Goal: Information Seeking & Learning: Learn about a topic

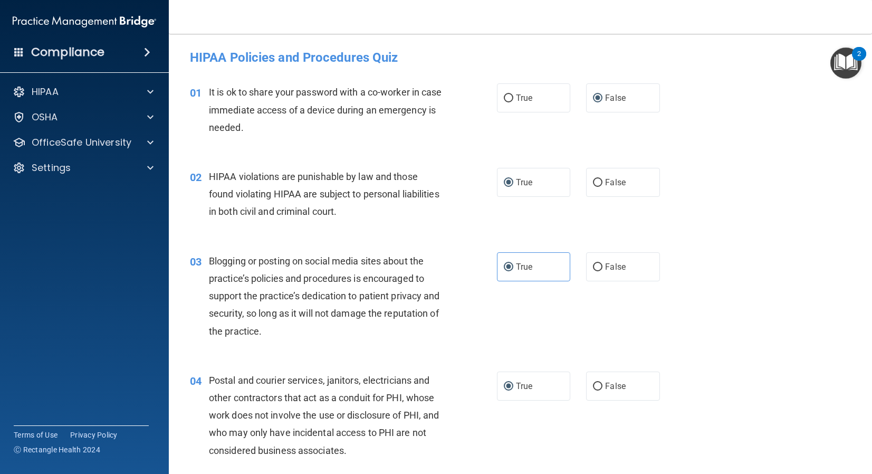
scroll to position [1304, 0]
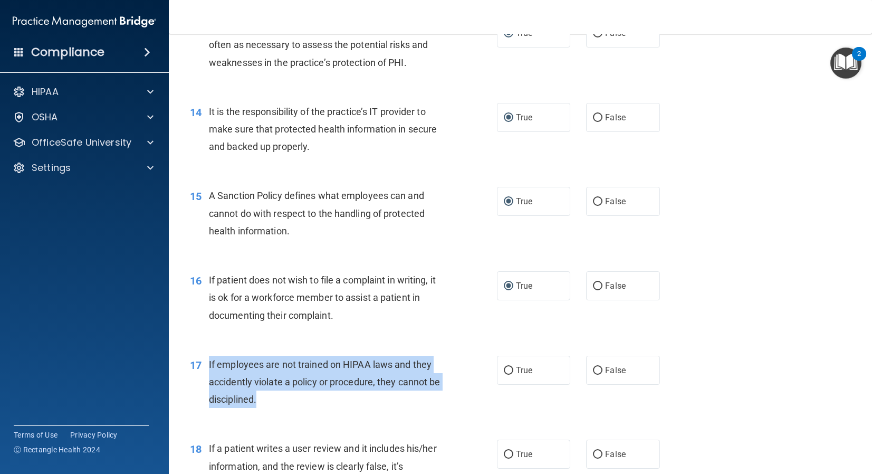
click at [310, 362] on div "If employees are not trained on HIPAA laws and they accidently violate a policy…" at bounding box center [330, 382] width 242 height 53
drag, startPoint x: 245, startPoint y: 363, endPoint x: 451, endPoint y: 383, distance: 206.2
click at [460, 395] on div "17 If employees are not trained on HIPAA laws and they accidently violate a pol…" at bounding box center [343, 385] width 339 height 58
click at [253, 404] on span "If employees are not trained on HIPAA laws and they accidently violate a policy…" at bounding box center [325, 382] width 232 height 46
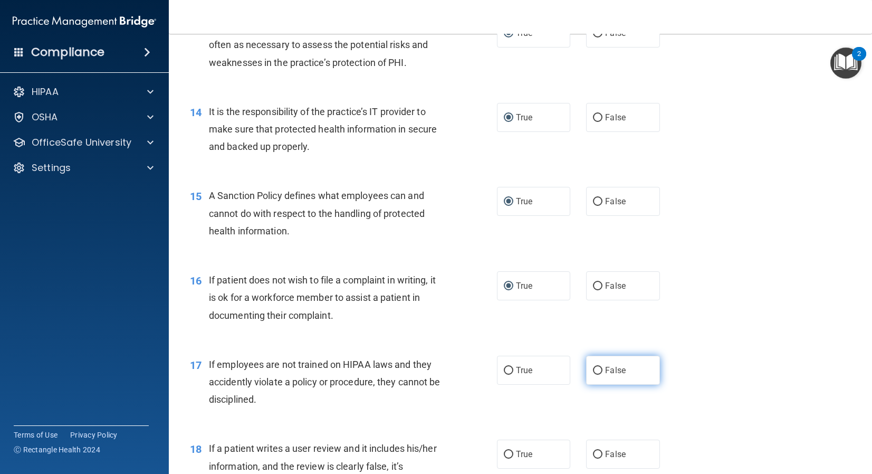
drag, startPoint x: 598, startPoint y: 368, endPoint x: 589, endPoint y: 370, distance: 8.7
click at [596, 368] on input "False" at bounding box center [597, 371] width 9 height 8
radio input "true"
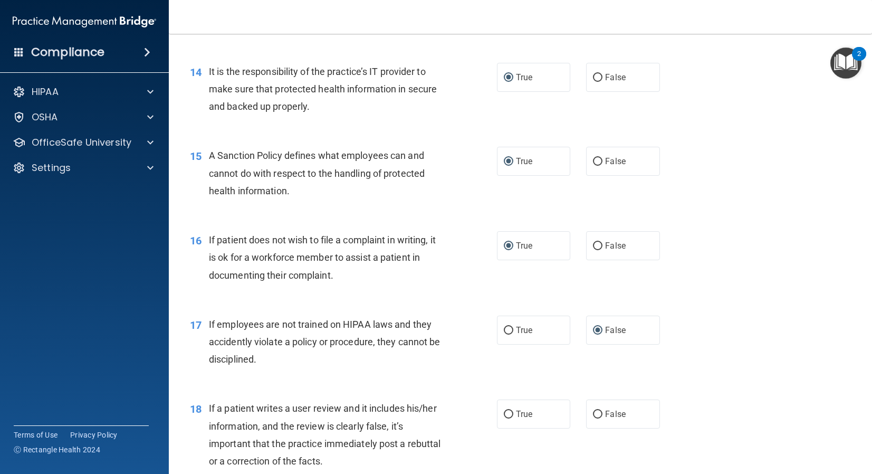
scroll to position [1343, 0]
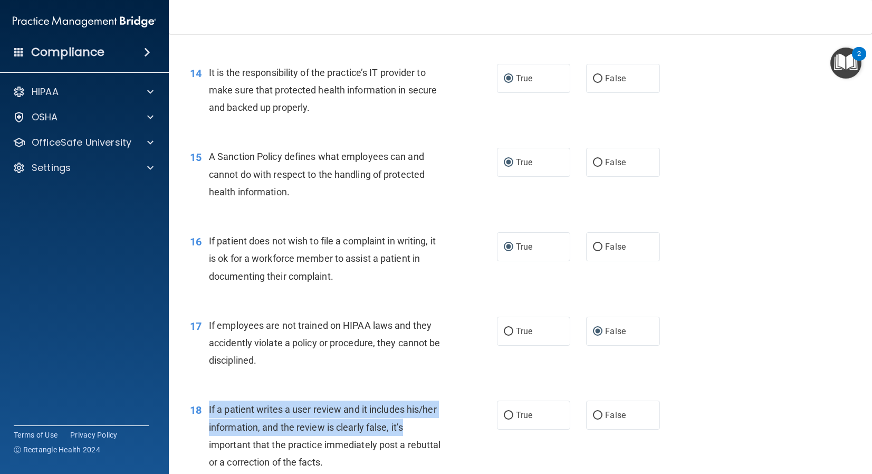
drag, startPoint x: 206, startPoint y: 407, endPoint x: 444, endPoint y: 417, distance: 238.2
click at [450, 420] on div "18 If a patient writes a user review and it includes his/her information, and t…" at bounding box center [343, 438] width 339 height 75
drag, startPoint x: 391, startPoint y: 413, endPoint x: 344, endPoint y: 409, distance: 47.6
click at [389, 413] on span "If a patient writes a user review and it includes his/her information, and the …" at bounding box center [325, 436] width 232 height 64
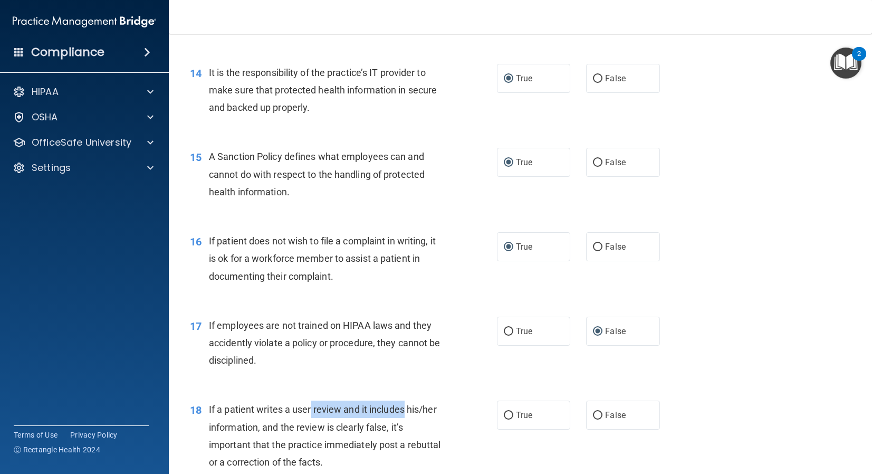
drag, startPoint x: 311, startPoint y: 413, endPoint x: 405, endPoint y: 414, distance: 94.5
click at [405, 414] on span "If a patient writes a user review and it includes his/her information, and the …" at bounding box center [325, 436] width 232 height 64
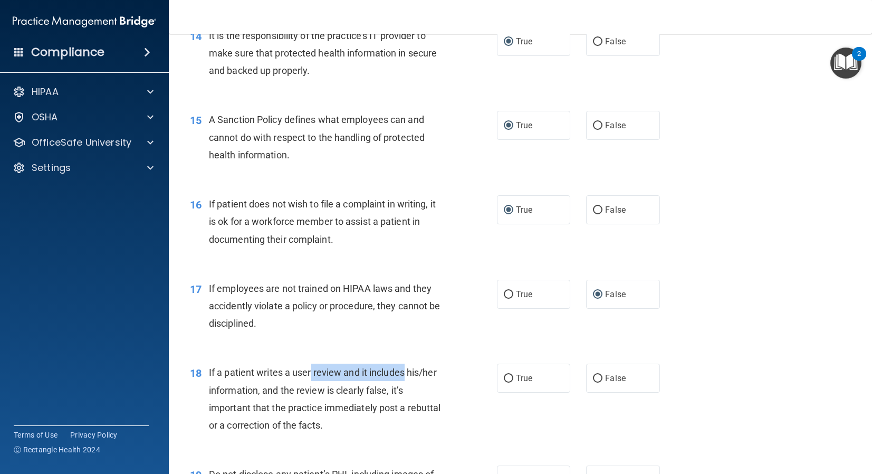
scroll to position [1382, 0]
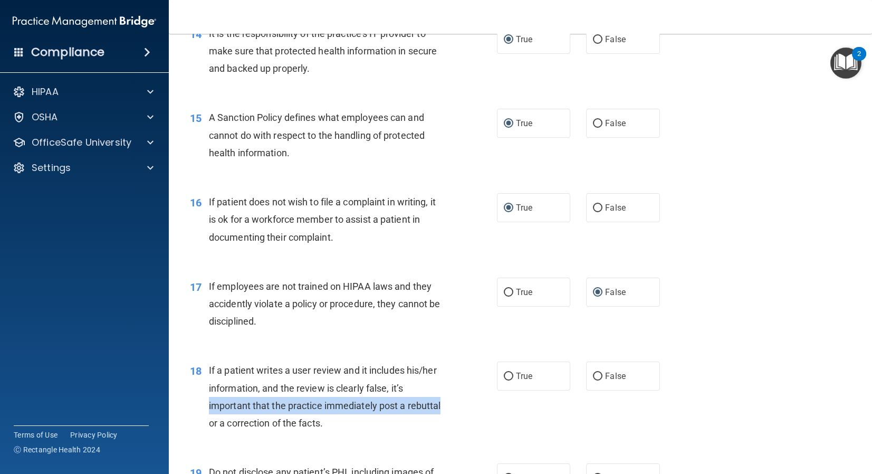
drag, startPoint x: 208, startPoint y: 407, endPoint x: 435, endPoint y: 401, distance: 227.0
click at [451, 405] on div "18 If a patient writes a user review and it includes his/her information, and t…" at bounding box center [343, 398] width 339 height 75
drag, startPoint x: 260, startPoint y: 414, endPoint x: 239, endPoint y: 413, distance: 21.1
click at [242, 414] on div "If a patient writes a user review and it includes his/her information, and the …" at bounding box center [330, 396] width 242 height 70
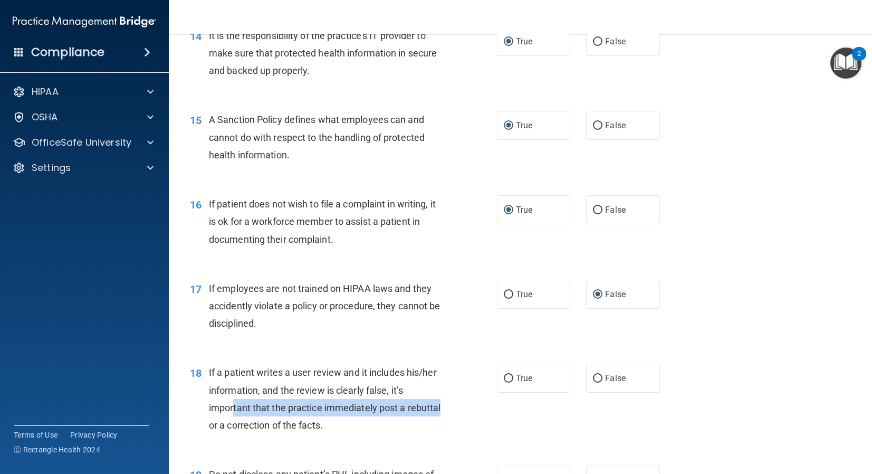
scroll to position [1381, 0]
drag, startPoint x: 283, startPoint y: 413, endPoint x: 388, endPoint y: 413, distance: 105.0
click at [446, 424] on div "If a patient writes a user review and it includes his/her information, and the …" at bounding box center [330, 398] width 242 height 70
drag, startPoint x: 373, startPoint y: 412, endPoint x: 348, endPoint y: 413, distance: 24.9
click at [365, 413] on div "If a patient writes a user review and it includes his/her information, and the …" at bounding box center [330, 398] width 242 height 70
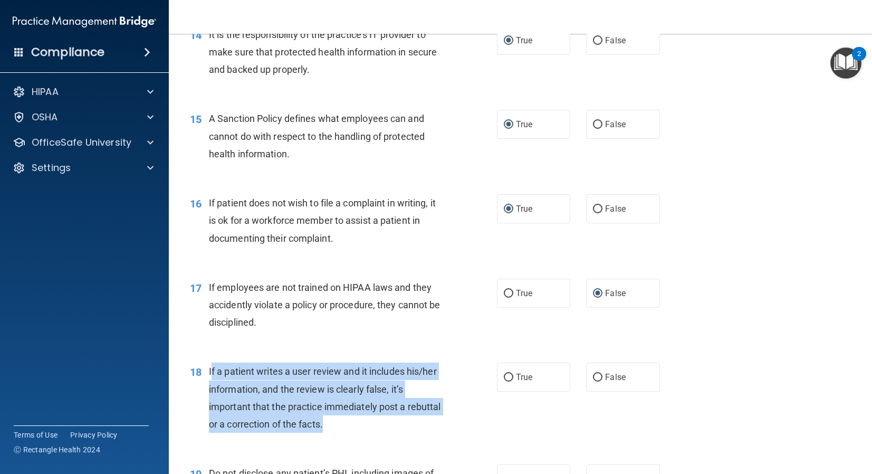
drag, startPoint x: 272, startPoint y: 418, endPoint x: 215, endPoint y: 374, distance: 72.5
click at [212, 373] on div "If a patient writes a user review and it includes his/her information, and the …" at bounding box center [330, 398] width 242 height 70
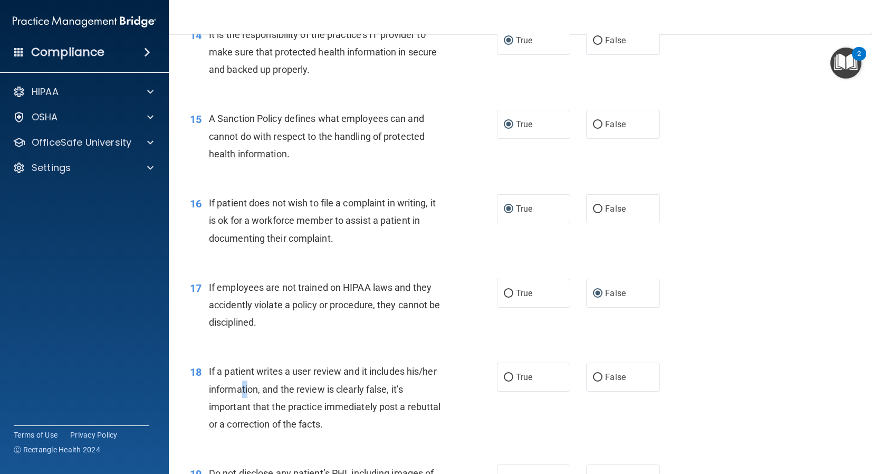
drag, startPoint x: 241, startPoint y: 390, endPoint x: 305, endPoint y: 398, distance: 64.8
click at [252, 392] on span "If a patient writes a user review and it includes his/her information, and the …" at bounding box center [325, 398] width 232 height 64
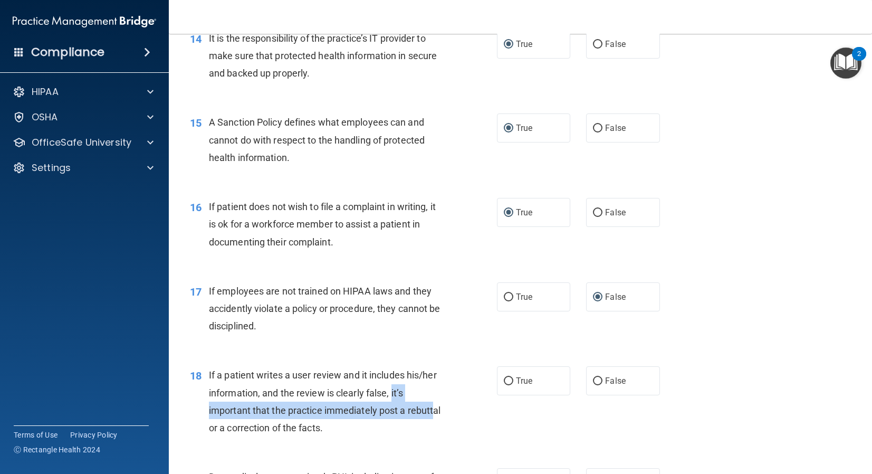
drag, startPoint x: 393, startPoint y: 389, endPoint x: 433, endPoint y: 415, distance: 47.3
click at [434, 416] on div "If a patient writes a user review and it includes his/her information, and the …" at bounding box center [330, 401] width 242 height 70
drag, startPoint x: 424, startPoint y: 414, endPoint x: 401, endPoint y: 414, distance: 23.2
click at [407, 414] on span "If a patient writes a user review and it includes his/her information, and the …" at bounding box center [325, 402] width 232 height 64
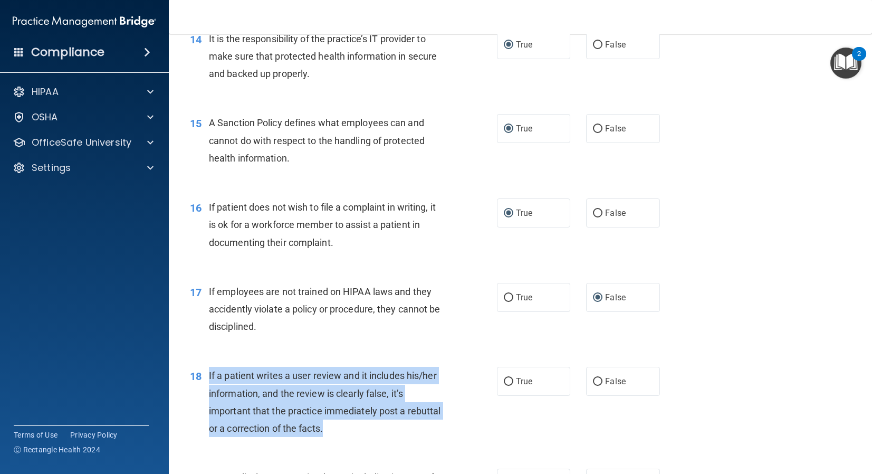
drag, startPoint x: 328, startPoint y: 436, endPoint x: 221, endPoint y: 384, distance: 119.4
click at [211, 384] on div "If a patient writes a user review and it includes his/her information, and the …" at bounding box center [330, 402] width 242 height 70
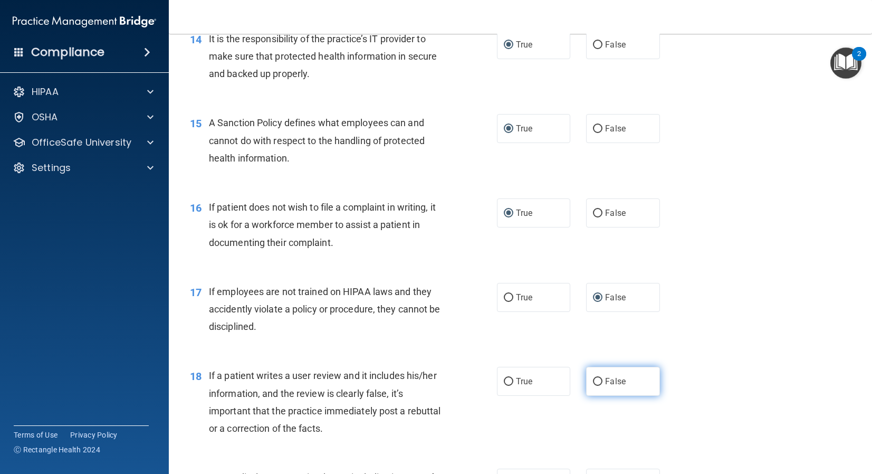
click at [606, 386] on span "False" at bounding box center [615, 381] width 21 height 10
click at [603, 386] on input "False" at bounding box center [597, 382] width 9 height 8
radio input "true"
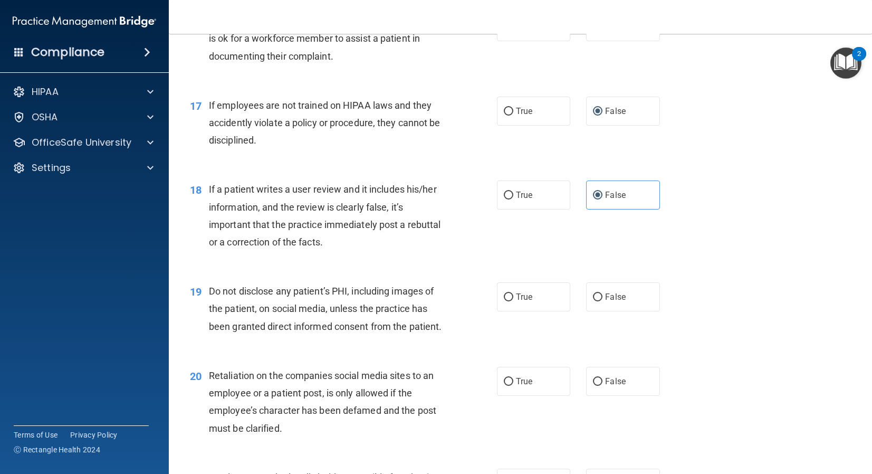
scroll to position [1616, 0]
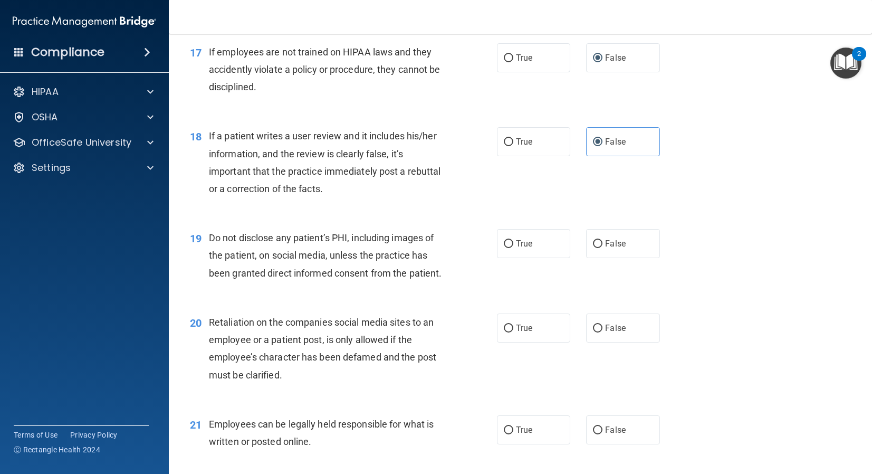
drag, startPoint x: 351, startPoint y: 196, endPoint x: 335, endPoint y: 192, distance: 16.8
click at [350, 196] on div "If a patient writes a user review and it includes his/her information, and the …" at bounding box center [330, 162] width 242 height 70
drag, startPoint x: 509, startPoint y: 147, endPoint x: 478, endPoint y: 149, distance: 31.2
click at [509, 147] on label "True" at bounding box center [534, 141] width 74 height 29
click at [509, 146] on input "True" at bounding box center [508, 142] width 9 height 8
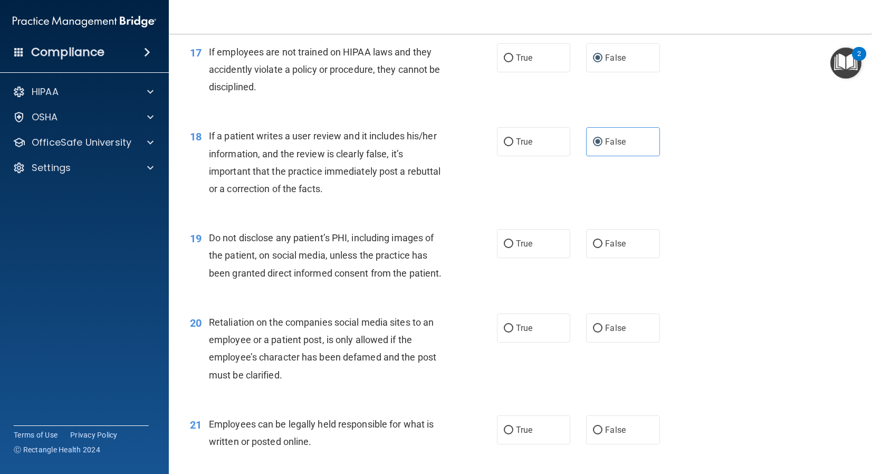
radio input "true"
radio input "false"
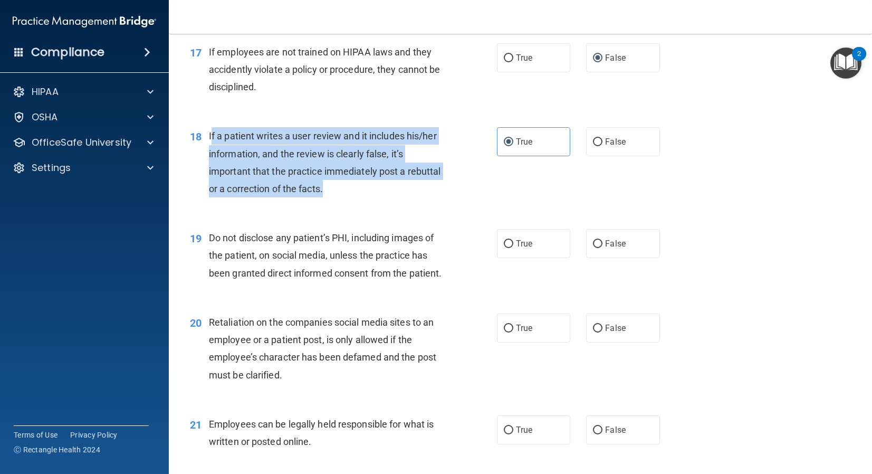
drag, startPoint x: 332, startPoint y: 192, endPoint x: 212, endPoint y: 141, distance: 130.1
click at [212, 141] on div "If a patient writes a user review and it includes his/her information, and the …" at bounding box center [330, 162] width 242 height 70
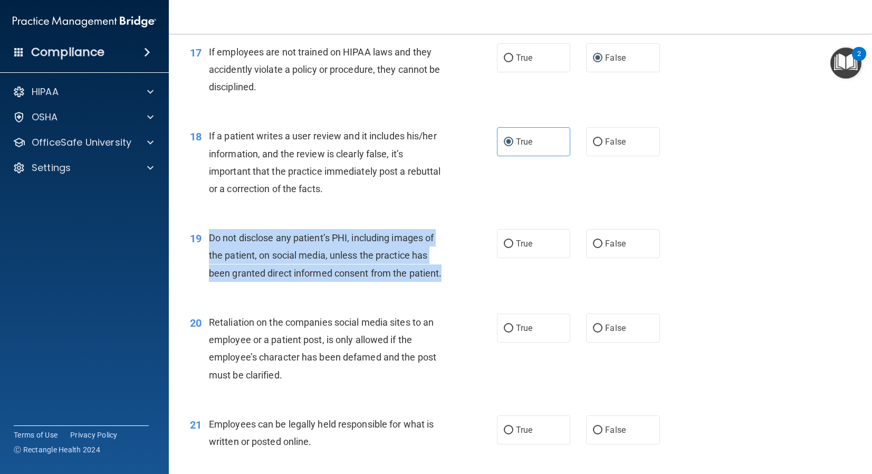
drag, startPoint x: 229, startPoint y: 237, endPoint x: 512, endPoint y: 259, distance: 284.2
click at [488, 274] on div "19 Do not disclose any patient’s PHI, including images of the patient, on socia…" at bounding box center [343, 258] width 339 height 58
drag, startPoint x: 511, startPoint y: 244, endPoint x: 519, endPoint y: 239, distance: 10.0
click at [511, 244] on input "True" at bounding box center [508, 244] width 9 height 8
radio input "true"
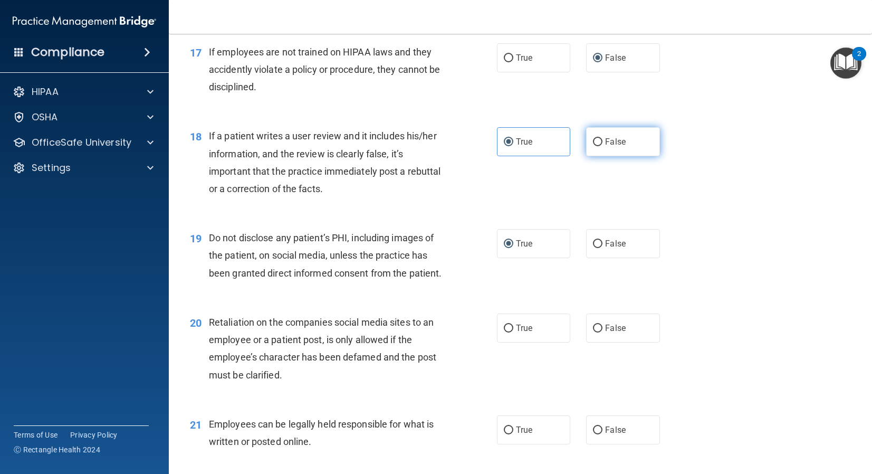
click at [603, 140] on label "False" at bounding box center [623, 141] width 74 height 29
click at [603, 140] on input "False" at bounding box center [597, 142] width 9 height 8
radio input "true"
radio input "false"
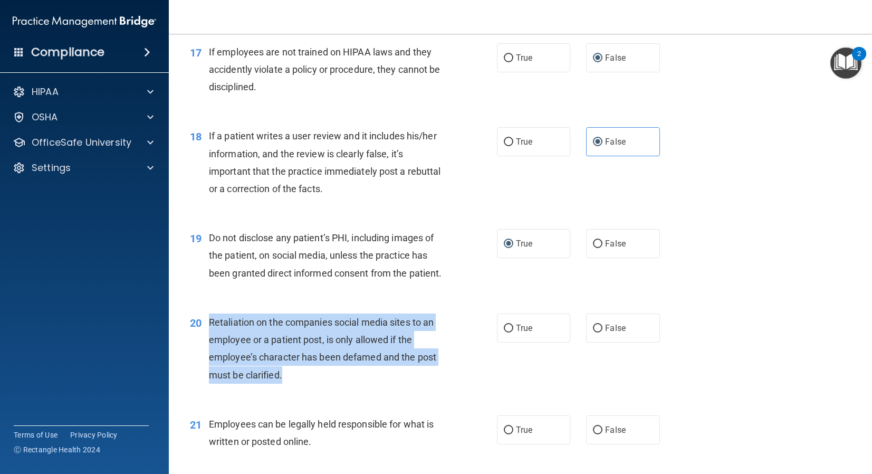
drag, startPoint x: 201, startPoint y: 323, endPoint x: 552, endPoint y: 364, distance: 353.8
click at [513, 369] on div "20 Retaliation on the companies social media sites to an employee or a patient …" at bounding box center [520, 351] width 677 height 102
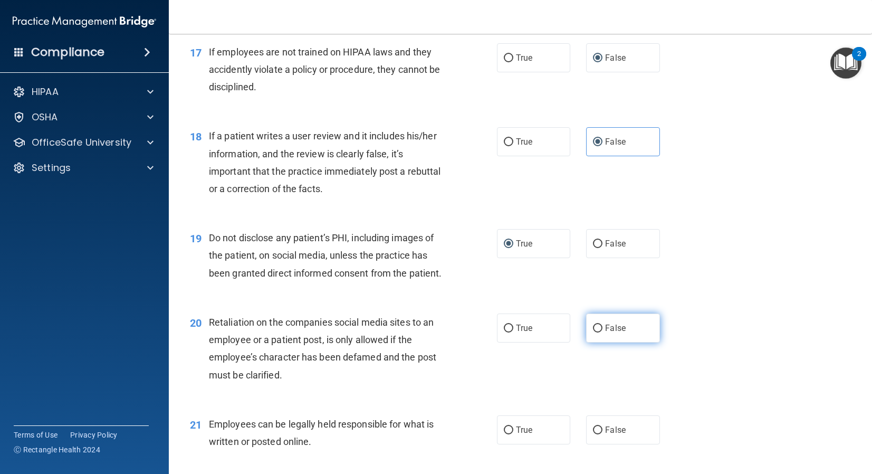
click at [592, 325] on label "False" at bounding box center [623, 327] width 74 height 29
click at [593, 325] on input "False" at bounding box center [597, 329] width 9 height 8
radio input "true"
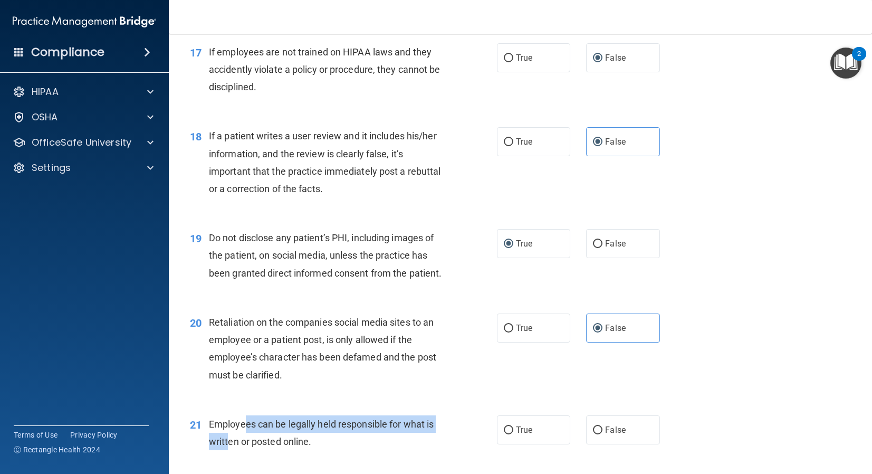
drag, startPoint x: 227, startPoint y: 432, endPoint x: 221, endPoint y: 423, distance: 10.7
click at [246, 420] on div "Employees can be legally held responsible for what is written or posted online." at bounding box center [330, 432] width 242 height 35
drag, startPoint x: 207, startPoint y: 424, endPoint x: 420, endPoint y: 439, distance: 213.2
click at [423, 440] on div "21 Employees can be legally held responsible for what is written or posted onli…" at bounding box center [343, 435] width 339 height 40
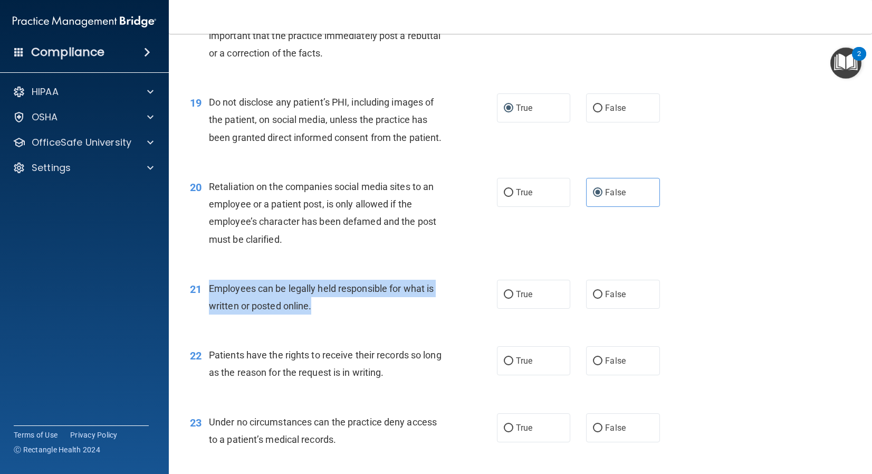
scroll to position [1755, 0]
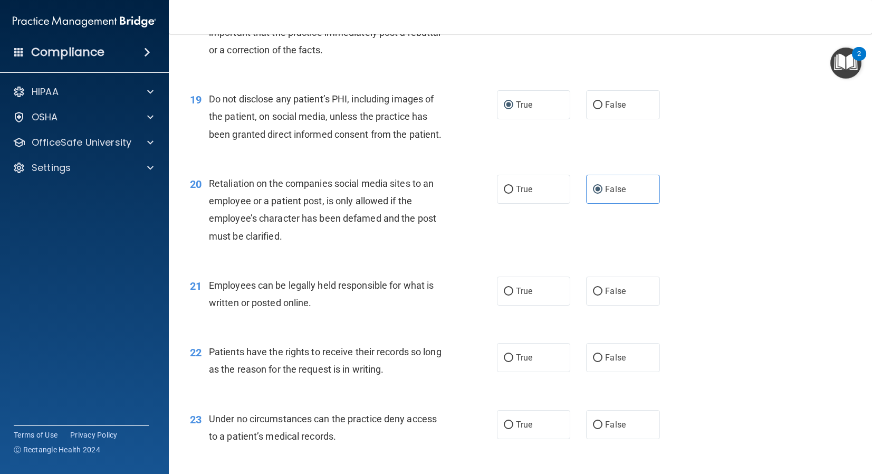
click at [312, 306] on div "Employees can be legally held responsible for what is written or posted online." at bounding box center [330, 294] width 242 height 35
click at [504, 291] on input "True" at bounding box center [508, 292] width 9 height 8
radio input "true"
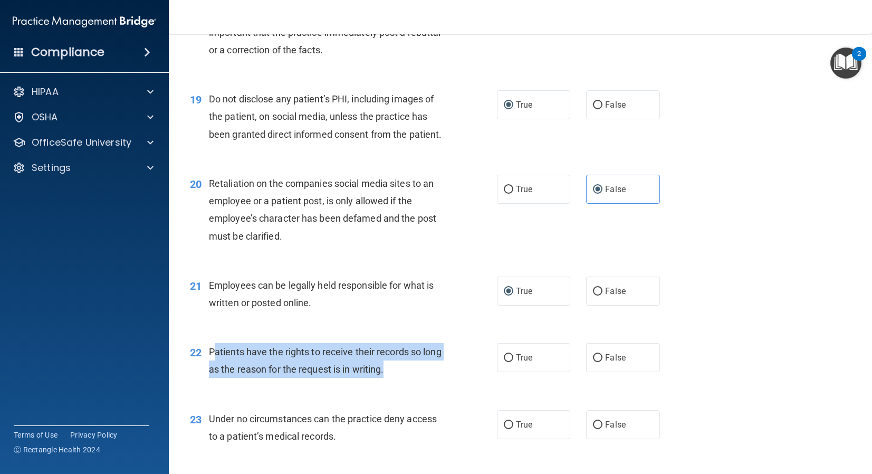
drag, startPoint x: 240, startPoint y: 354, endPoint x: 483, endPoint y: 363, distance: 244.0
click at [462, 366] on div "22 Patients have the rights to receive their records so long as the reason for …" at bounding box center [343, 363] width 339 height 40
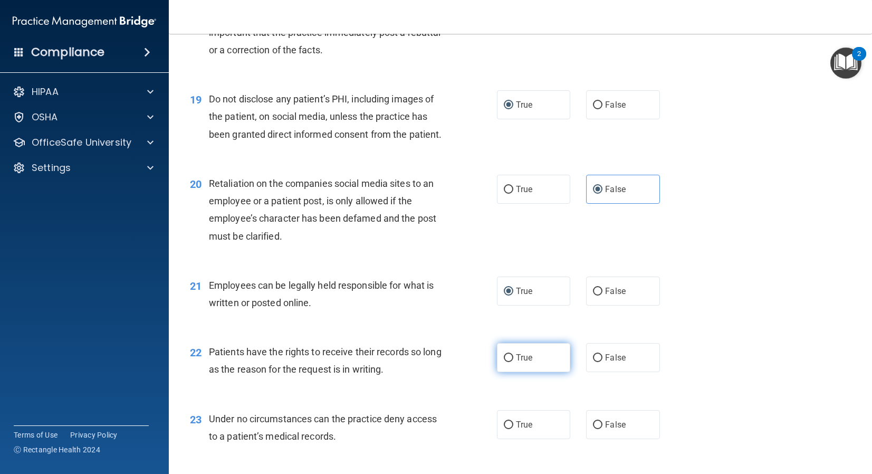
click at [529, 355] on span "True" at bounding box center [524, 357] width 16 height 10
click at [513, 355] on input "True" at bounding box center [508, 358] width 9 height 8
radio input "true"
click at [511, 359] on input "True" at bounding box center [508, 358] width 9 height 8
click at [458, 363] on div "22 Patients have the rights to receive their records so long as the reason for …" at bounding box center [343, 363] width 339 height 40
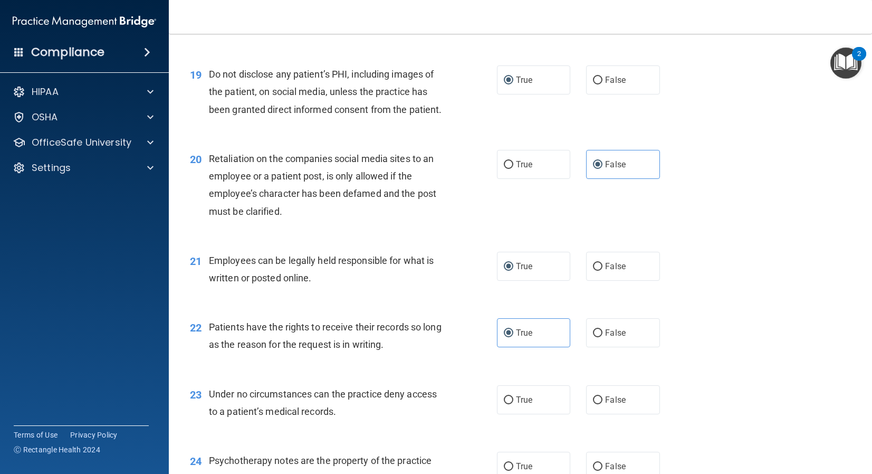
scroll to position [1783, 0]
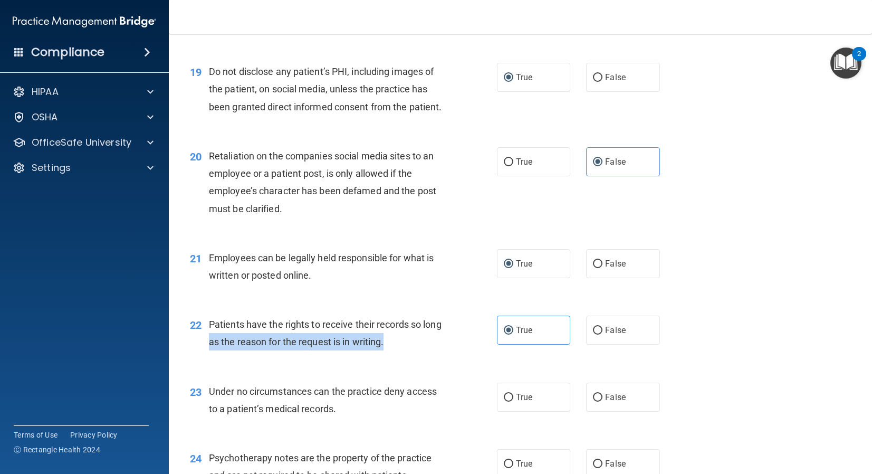
drag, startPoint x: 232, startPoint y: 338, endPoint x: 426, endPoint y: 350, distance: 194.6
click at [426, 350] on div "Patients have the rights to receive their records so long as the reason for the…" at bounding box center [330, 333] width 242 height 35
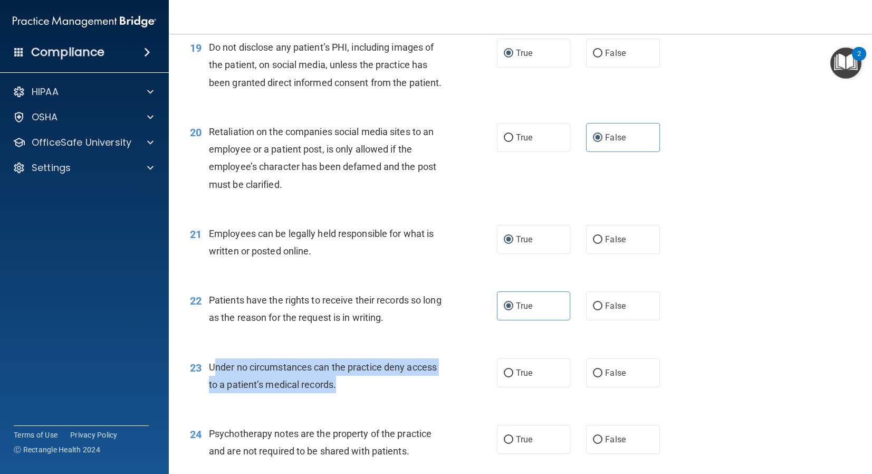
scroll to position [1806, 0]
drag, startPoint x: 213, startPoint y: 368, endPoint x: 491, endPoint y: 385, distance: 278.6
click at [464, 387] on div "23 Under no circumstances can the practice deny access to a patient’s medical r…" at bounding box center [343, 379] width 339 height 40
click at [511, 376] on input "True" at bounding box center [508, 374] width 9 height 8
radio input "true"
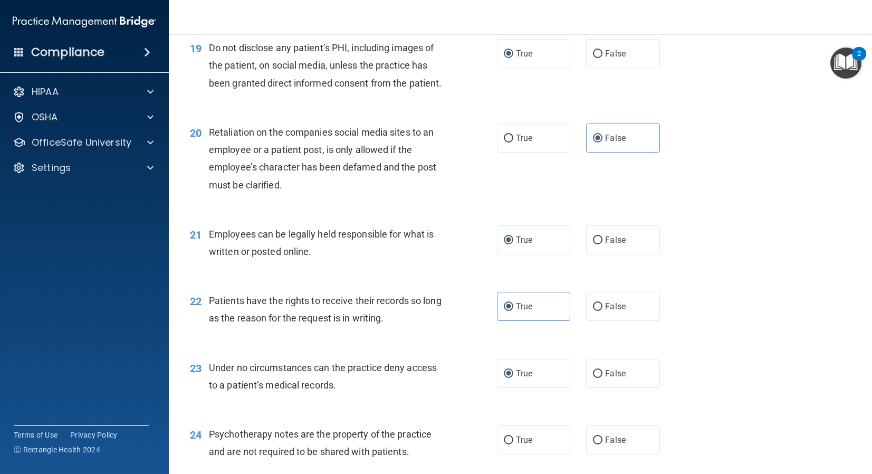
click at [317, 437] on span "Psychotherapy notes are the property of the practice and are not required to be…" at bounding box center [320, 442] width 223 height 28
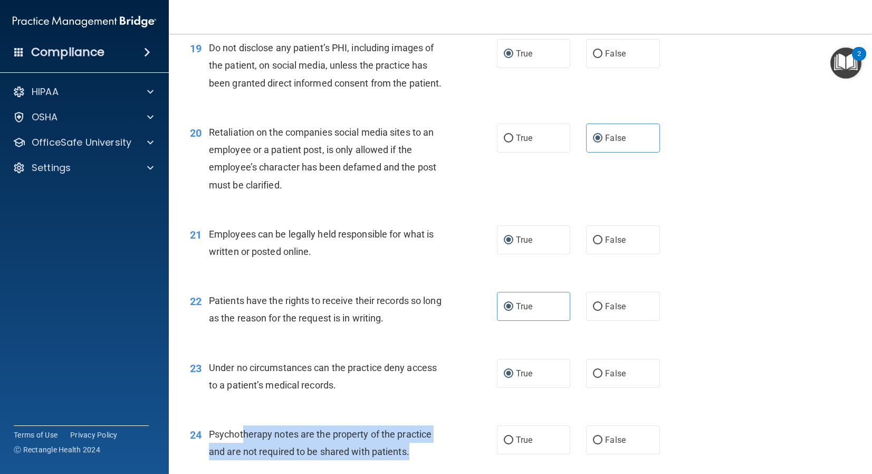
drag, startPoint x: 242, startPoint y: 432, endPoint x: 427, endPoint y: 447, distance: 185.9
click at [427, 447] on div "Psychotherapy notes are the property of the practice and are not required to be…" at bounding box center [330, 442] width 242 height 35
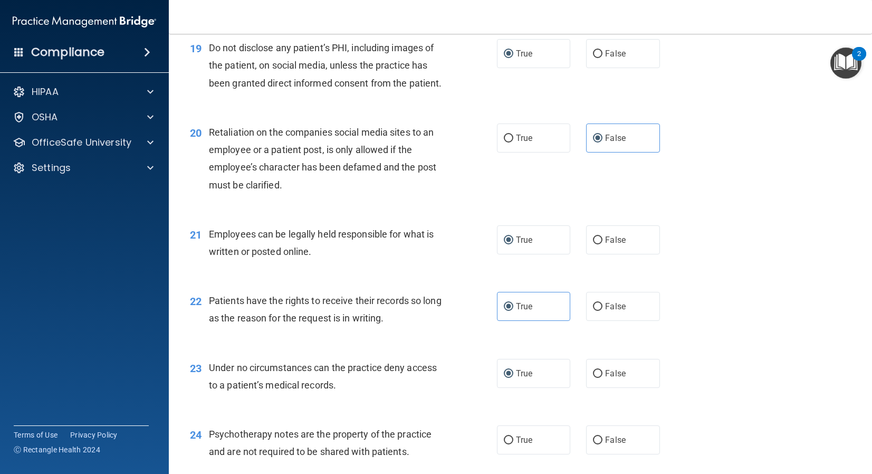
click at [426, 434] on span "Psychotherapy notes are the property of the practice and are not required to be…" at bounding box center [320, 442] width 223 height 28
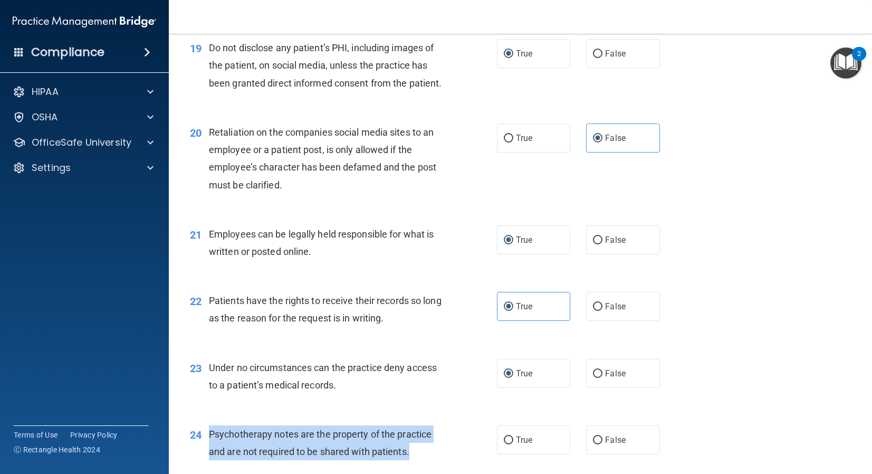
drag, startPoint x: 417, startPoint y: 446, endPoint x: 213, endPoint y: 428, distance: 205.0
click at [206, 429] on div "24 Psychotherapy notes are the property of the practice and are not required to…" at bounding box center [343, 445] width 339 height 40
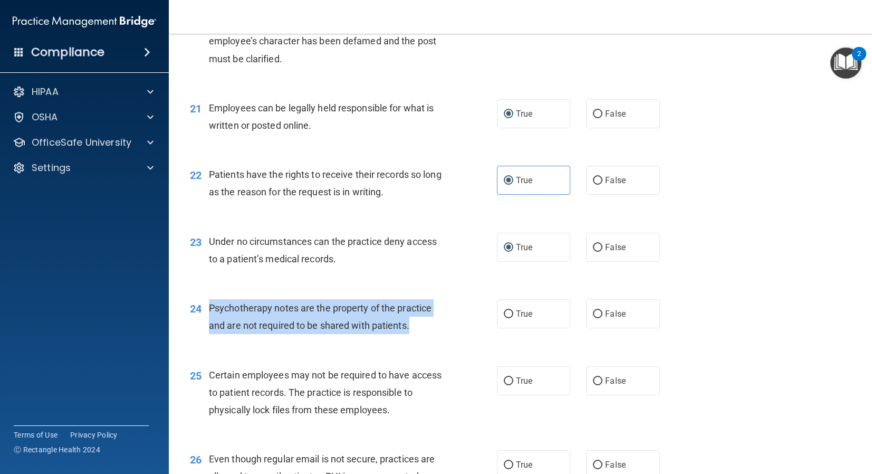
scroll to position [1937, 0]
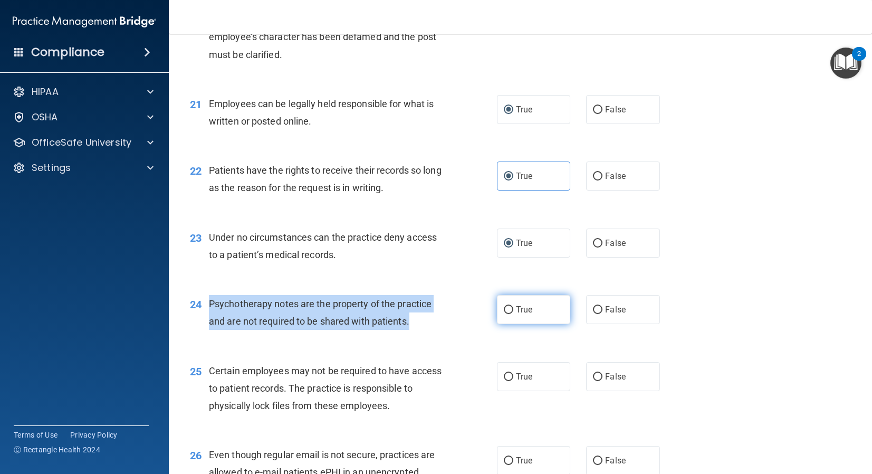
click at [509, 312] on input "True" at bounding box center [508, 310] width 9 height 8
radio input "true"
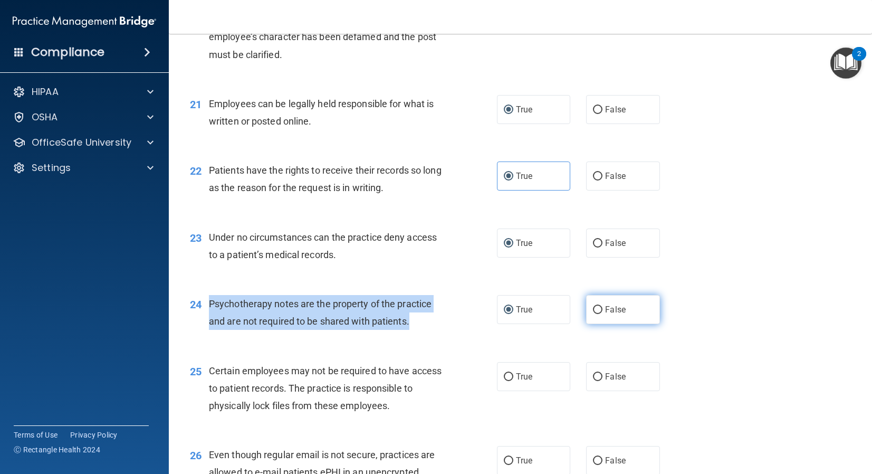
click at [594, 314] on input "False" at bounding box center [597, 310] width 9 height 8
radio input "true"
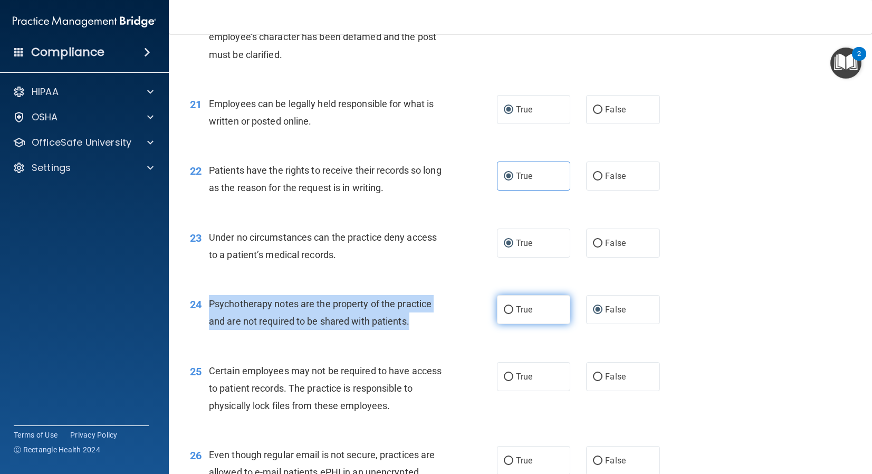
click at [509, 311] on input "True" at bounding box center [508, 310] width 9 height 8
radio input "true"
radio input "false"
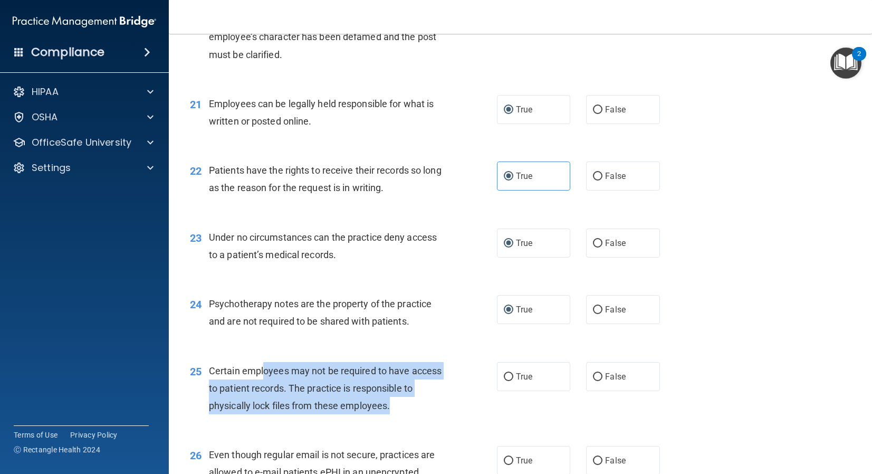
drag, startPoint x: 263, startPoint y: 373, endPoint x: 418, endPoint y: 410, distance: 159.5
click at [418, 410] on div "Certain employees may not be required to have access to patient records. The pr…" at bounding box center [330, 388] width 242 height 53
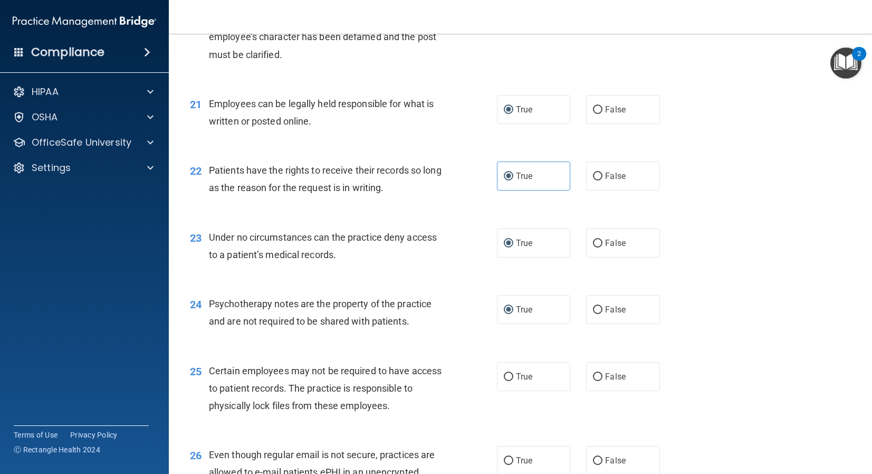
click at [433, 401] on div "Certain employees may not be required to have access to patient records. The pr…" at bounding box center [330, 388] width 242 height 53
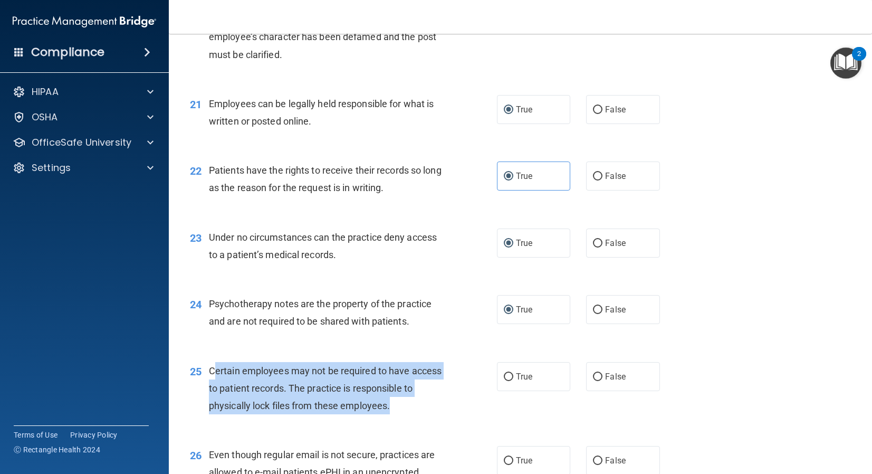
drag, startPoint x: 416, startPoint y: 405, endPoint x: 224, endPoint y: 369, distance: 195.9
click at [213, 369] on div "Certain employees may not be required to have access to patient records. The pr…" at bounding box center [330, 388] width 242 height 53
drag, startPoint x: 600, startPoint y: 380, endPoint x: 541, endPoint y: 387, distance: 59.0
click at [600, 380] on input "False" at bounding box center [597, 377] width 9 height 8
radio input "true"
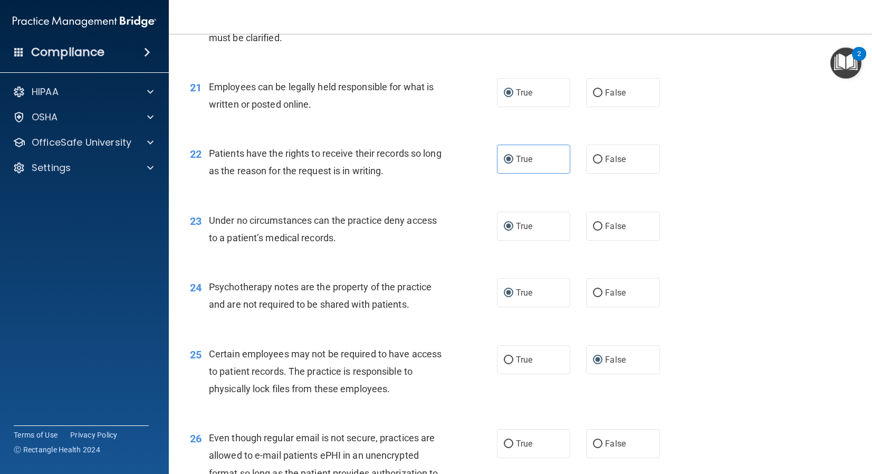
scroll to position [1951, 0]
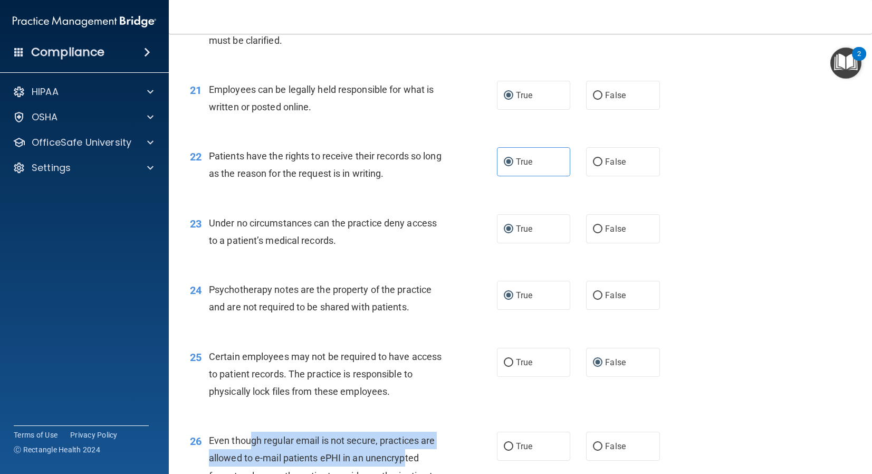
drag, startPoint x: 251, startPoint y: 436, endPoint x: 407, endPoint y: 456, distance: 157.5
click at [407, 457] on span "Even though regular email is not secure, practices are allowed to e-mail patien…" at bounding box center [324, 467] width 230 height 64
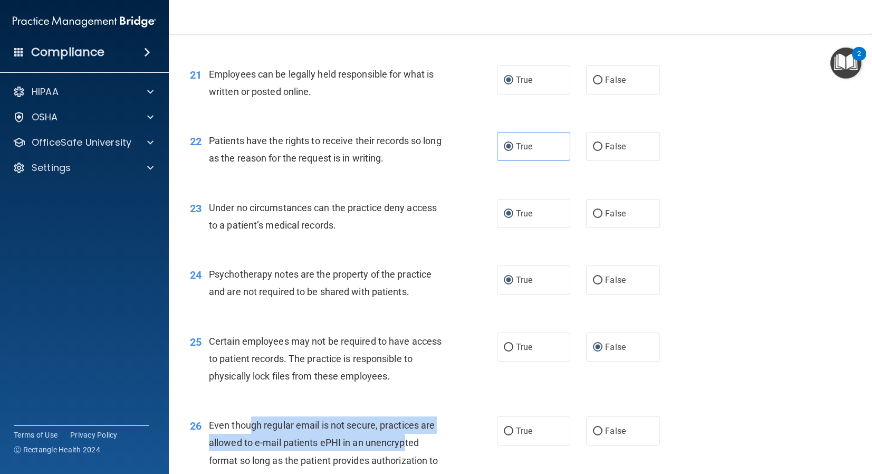
scroll to position [1965, 0]
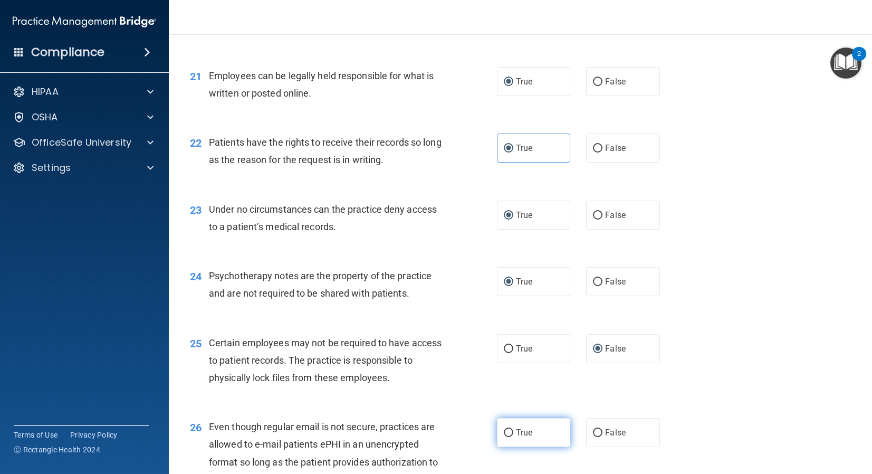
click at [511, 427] on label "True" at bounding box center [534, 432] width 74 height 29
click at [511, 429] on input "True" at bounding box center [508, 433] width 9 height 8
radio input "true"
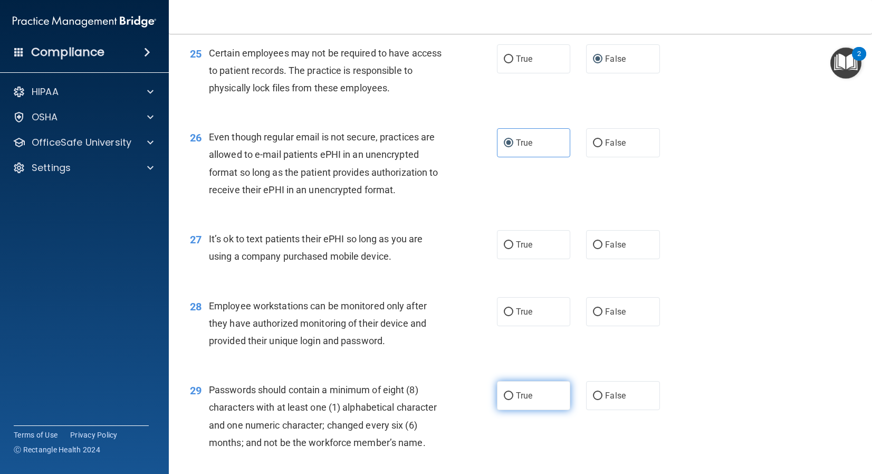
scroll to position [2288, 0]
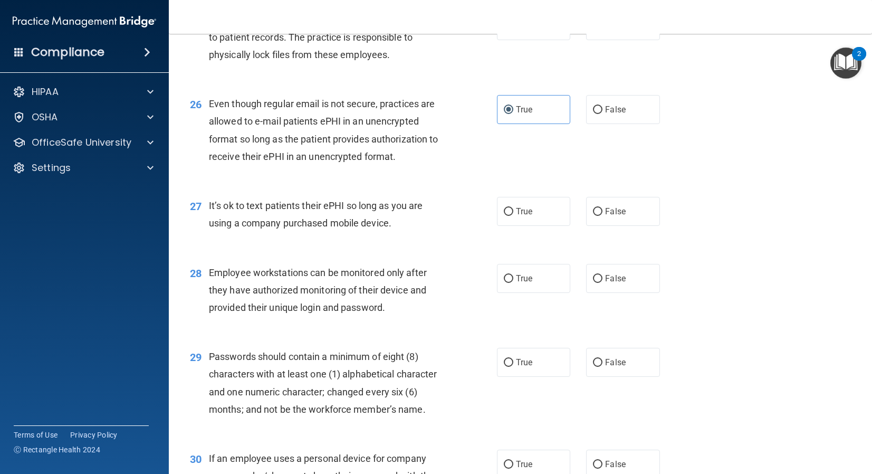
drag, startPoint x: 246, startPoint y: 207, endPoint x: 394, endPoint y: 224, distance: 148.7
click at [394, 224] on div "27 It’s ok to text patients their ePHI so long as you are using a company purch…" at bounding box center [343, 217] width 339 height 40
click at [510, 212] on input "True" at bounding box center [508, 212] width 9 height 8
radio input "true"
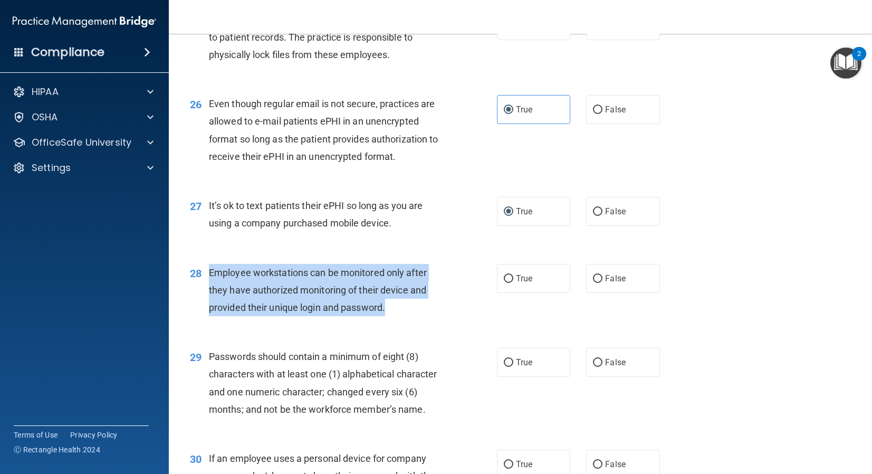
drag, startPoint x: 208, startPoint y: 270, endPoint x: 421, endPoint y: 312, distance: 216.8
click at [421, 312] on div "28 Employee workstations can be monitored only after they have authorized monit…" at bounding box center [343, 293] width 339 height 58
click at [420, 311] on div "Employee workstations can be monitored only after they have authorized monitori…" at bounding box center [330, 290] width 242 height 53
drag, startPoint x: 384, startPoint y: 309, endPoint x: 208, endPoint y: 269, distance: 180.2
click at [205, 271] on div "28 Employee workstations can be monitored only after they have authorized monit…" at bounding box center [343, 293] width 339 height 58
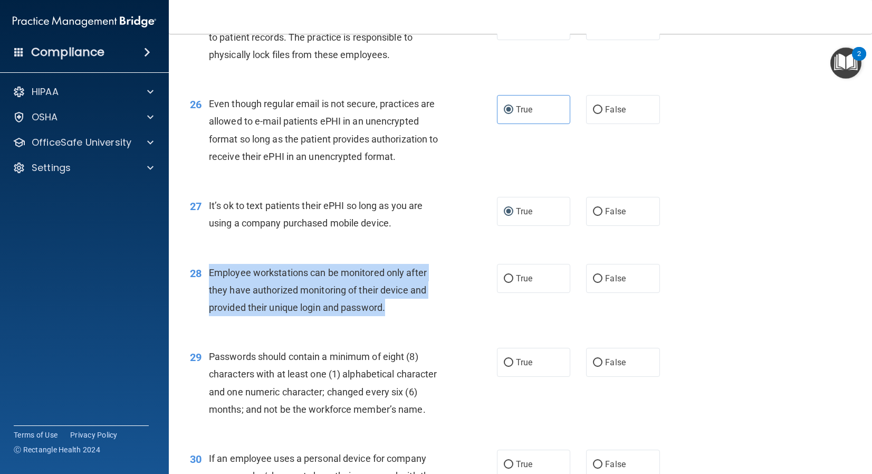
click at [209, 269] on span "Employee workstations can be monitored only after they have authorized monitori…" at bounding box center [318, 290] width 218 height 46
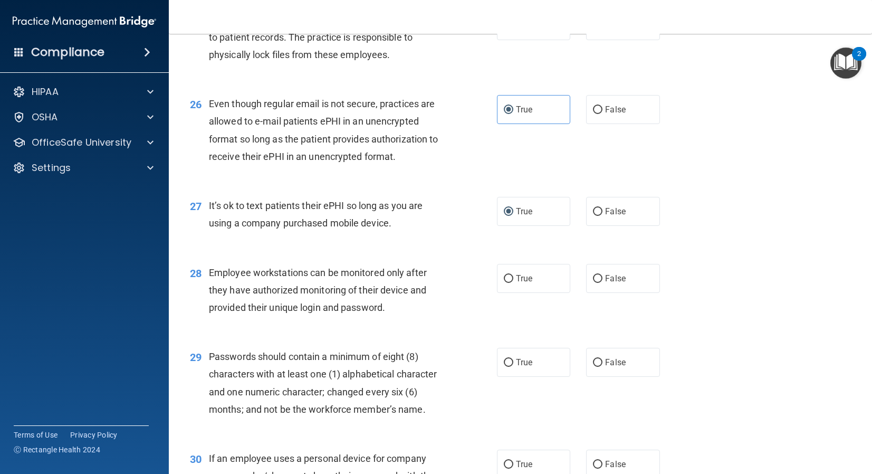
drag, startPoint x: 216, startPoint y: 270, endPoint x: 442, endPoint y: 287, distance: 227.0
click at [443, 287] on div "Employee workstations can be monitored only after they have authorized monitori…" at bounding box center [330, 290] width 242 height 53
drag, startPoint x: 425, startPoint y: 280, endPoint x: 222, endPoint y: 280, distance: 203.7
click at [262, 280] on div "Employee workstations can be monitored only after they have authorized monitori…" at bounding box center [330, 290] width 242 height 53
click at [220, 280] on div "Employee workstations can be monitored only after they have authorized monitori…" at bounding box center [330, 290] width 242 height 53
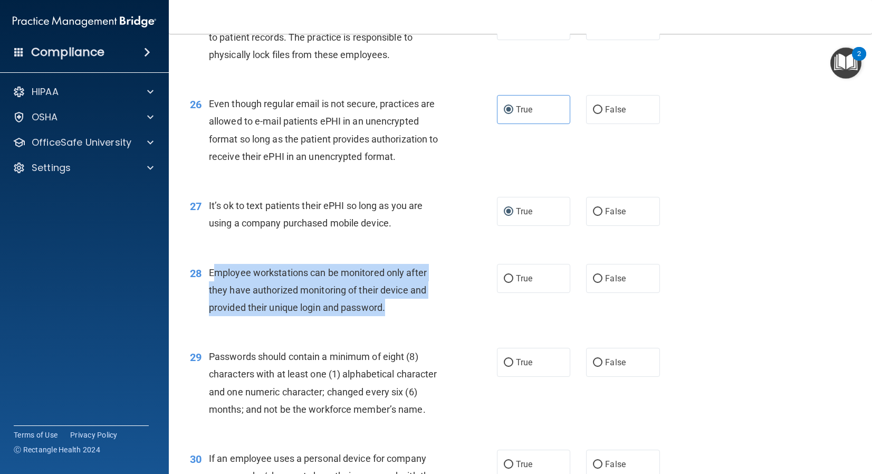
drag, startPoint x: 212, startPoint y: 277, endPoint x: 489, endPoint y: 313, distance: 279.4
click at [498, 307] on div "28 Employee workstations can be monitored only after they have authorized monit…" at bounding box center [343, 293] width 339 height 58
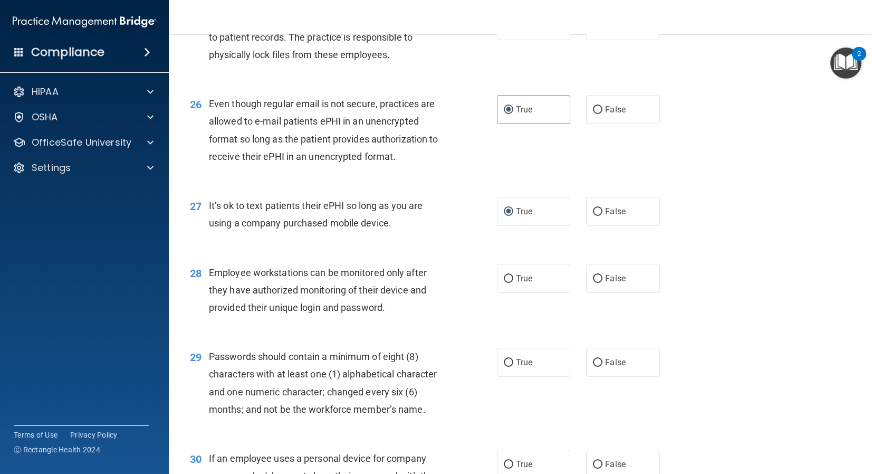
drag, startPoint x: 459, startPoint y: 316, endPoint x: 439, endPoint y: 316, distance: 20.1
click at [456, 316] on div "28 Employee workstations can be monitored only after they have authorized monit…" at bounding box center [343, 293] width 339 height 58
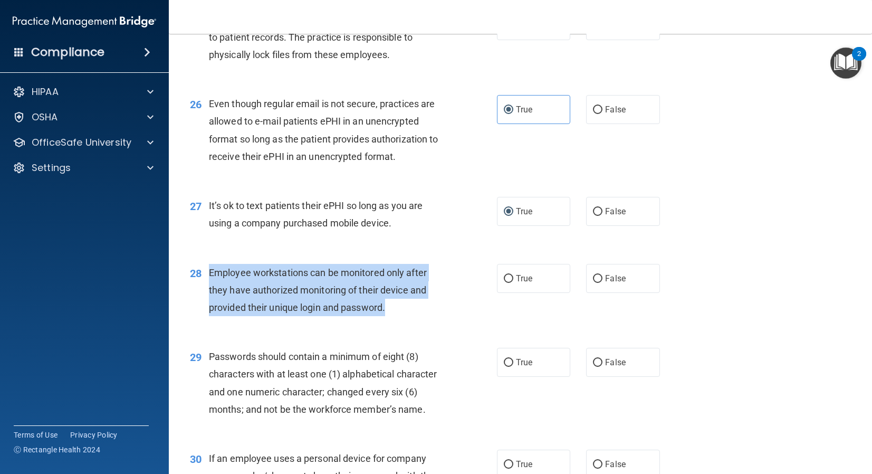
drag, startPoint x: 212, startPoint y: 273, endPoint x: 471, endPoint y: 315, distance: 262.5
click at [471, 315] on div "28 Employee workstations can be monitored only after they have authorized monit…" at bounding box center [343, 293] width 339 height 58
click at [399, 276] on span "Employee workstations can be monitored only after they have authorized monitori…" at bounding box center [318, 290] width 218 height 46
drag, startPoint x: 397, startPoint y: 308, endPoint x: 209, endPoint y: 272, distance: 190.7
click at [209, 272] on div "Employee workstations can be monitored only after they have authorized monitori…" at bounding box center [330, 290] width 242 height 53
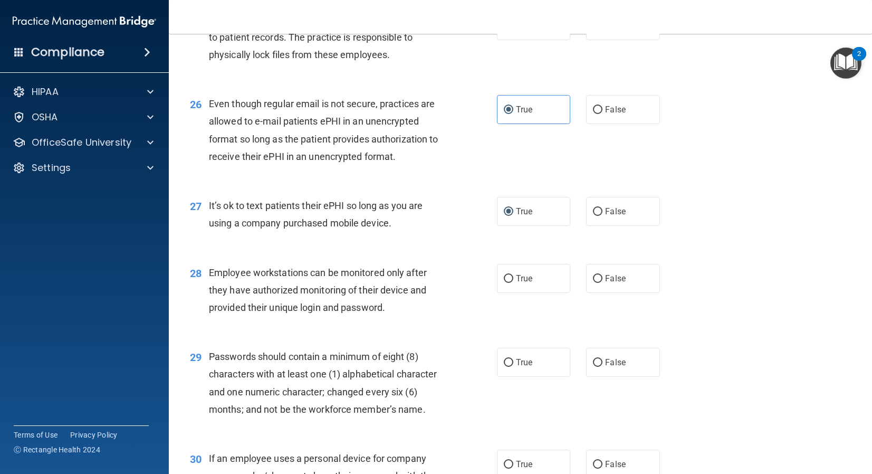
click at [235, 281] on div "Employee workstations can be monitored only after they have authorized monitori…" at bounding box center [330, 290] width 242 height 53
click at [246, 294] on span "Employee workstations can be monitored only after they have authorized monitori…" at bounding box center [318, 290] width 218 height 46
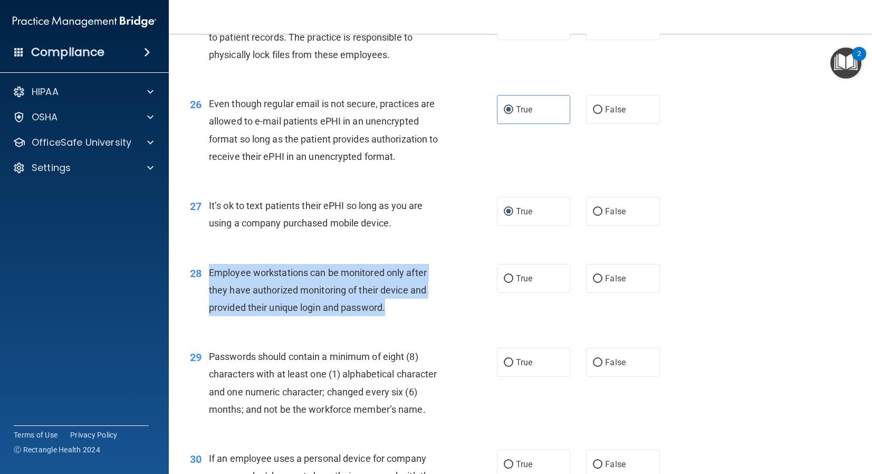
drag, startPoint x: 208, startPoint y: 274, endPoint x: 407, endPoint y: 311, distance: 201.8
click at [407, 311] on div "Employee workstations can be monitored only after they have authorized monitori…" at bounding box center [330, 290] width 242 height 53
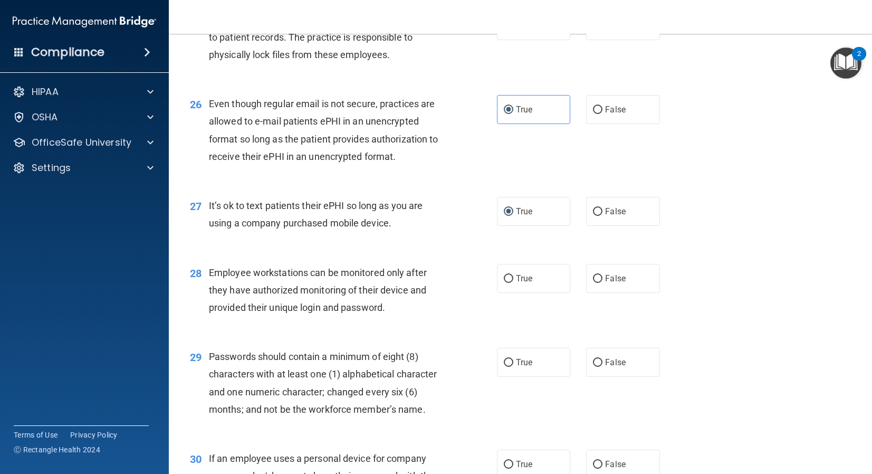
click at [348, 280] on div "Employee workstations can be monitored only after they have authorized monitori…" at bounding box center [330, 290] width 242 height 53
drag, startPoint x: 348, startPoint y: 280, endPoint x: 430, endPoint y: 322, distance: 92.0
click at [430, 322] on div "28 Employee workstations can be monitored only after they have authorized monit…" at bounding box center [520, 293] width 677 height 84
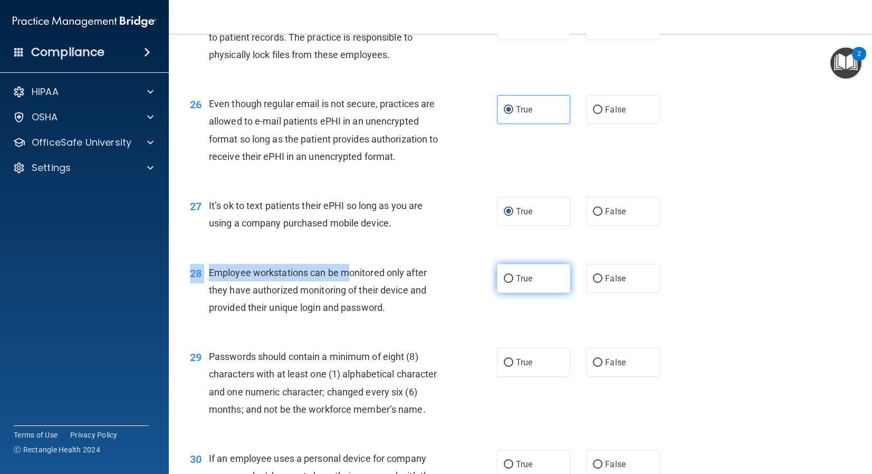
click at [509, 280] on input "True" at bounding box center [508, 279] width 9 height 8
radio input "true"
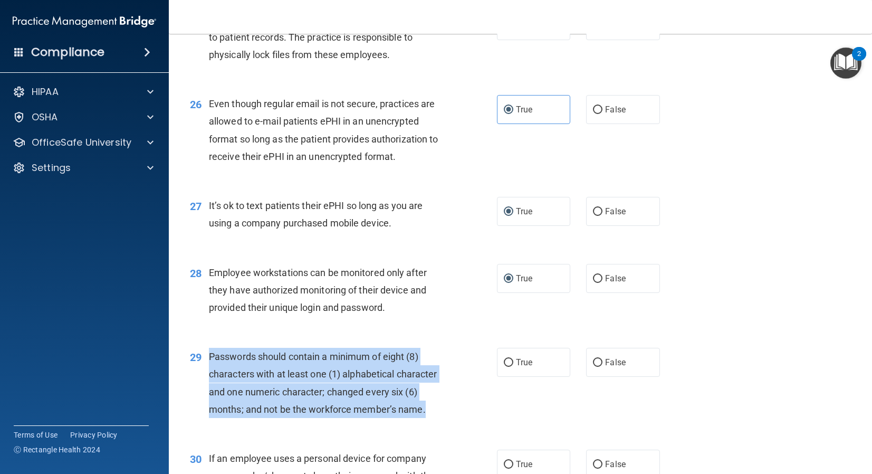
drag, startPoint x: 208, startPoint y: 358, endPoint x: 450, endPoint y: 405, distance: 245.8
click at [447, 406] on div "29 Passwords should contain a minimum of eight (8) characters with at least one…" at bounding box center [343, 385] width 339 height 75
click at [511, 364] on input "True" at bounding box center [508, 363] width 9 height 8
radio input "true"
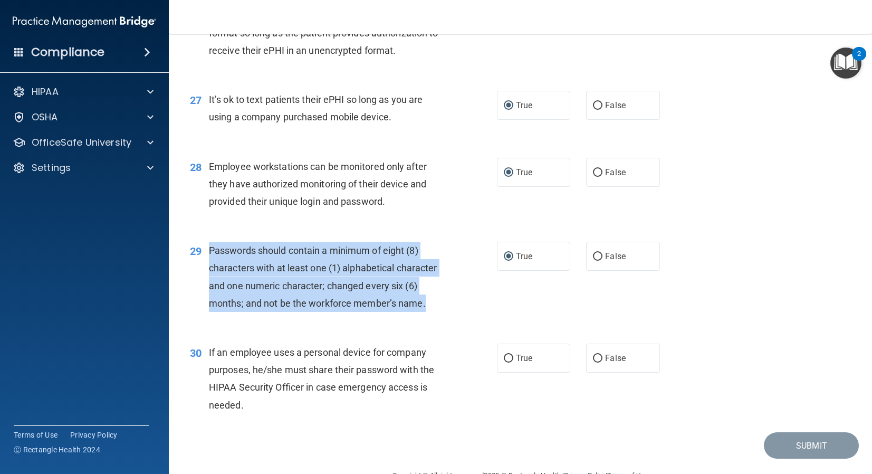
scroll to position [2421, 0]
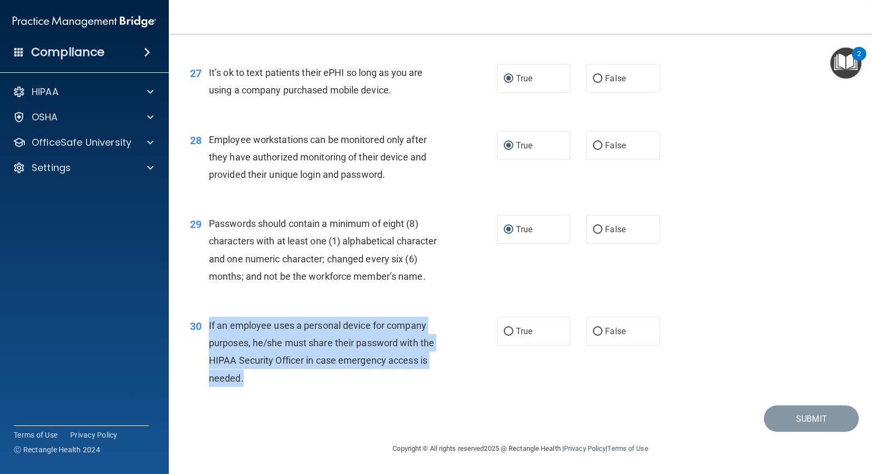
drag, startPoint x: 207, startPoint y: 324, endPoint x: 251, endPoint y: 382, distance: 72.7
click at [251, 382] on div "30 If an employee uses a personal device for company purposes, he/she must shar…" at bounding box center [343, 354] width 339 height 75
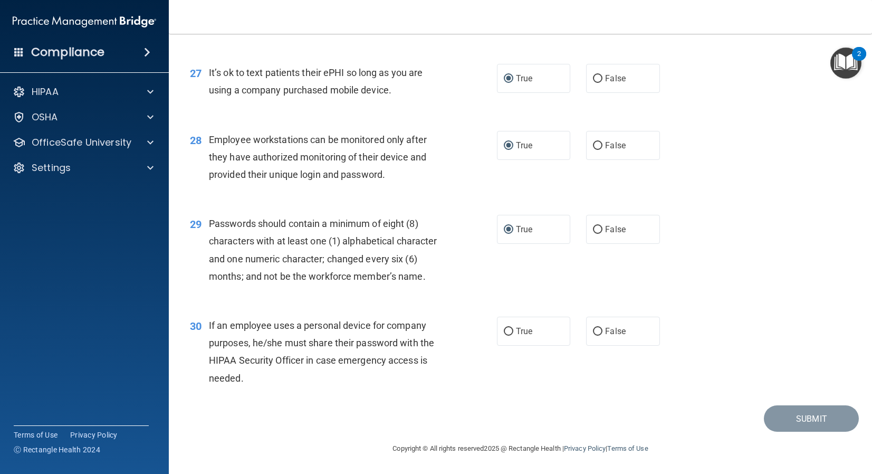
drag, startPoint x: 571, startPoint y: 339, endPoint x: 573, endPoint y: 332, distance: 6.4
click at [573, 332] on div "True False" at bounding box center [585, 331] width 177 height 29
click at [513, 329] on label "True" at bounding box center [534, 331] width 74 height 29
click at [513, 329] on input "True" at bounding box center [508, 332] width 9 height 8
radio input "true"
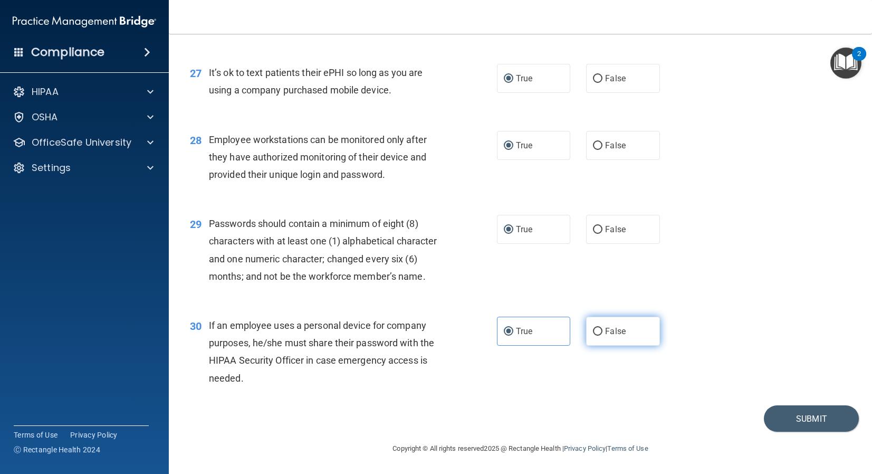
click at [594, 329] on input "False" at bounding box center [597, 332] width 9 height 8
radio input "true"
radio input "false"
click at [786, 427] on button "Submit" at bounding box center [811, 418] width 95 height 27
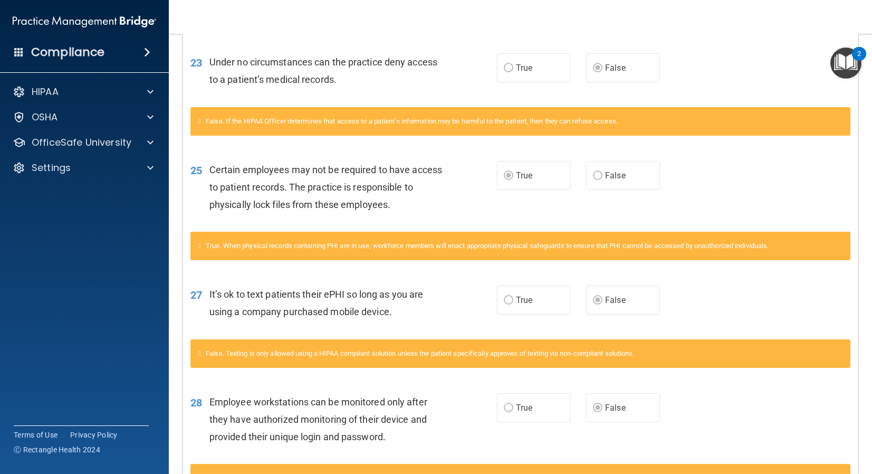
scroll to position [1139, 0]
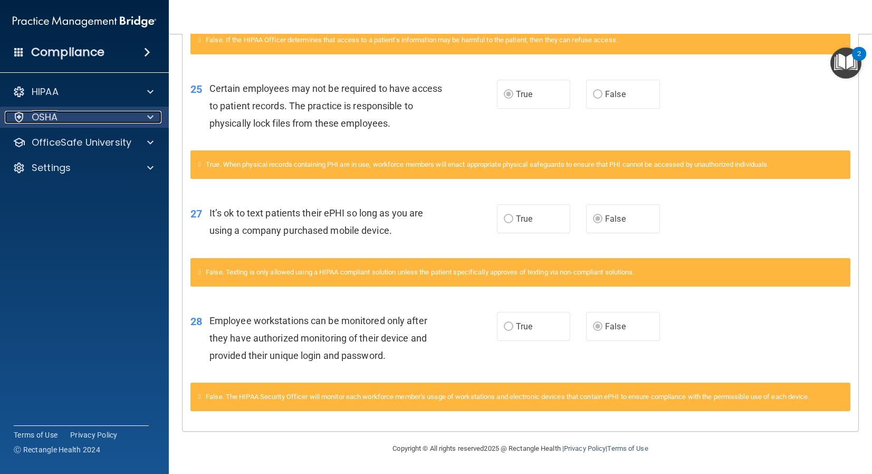
click at [152, 123] on span at bounding box center [150, 117] width 6 height 13
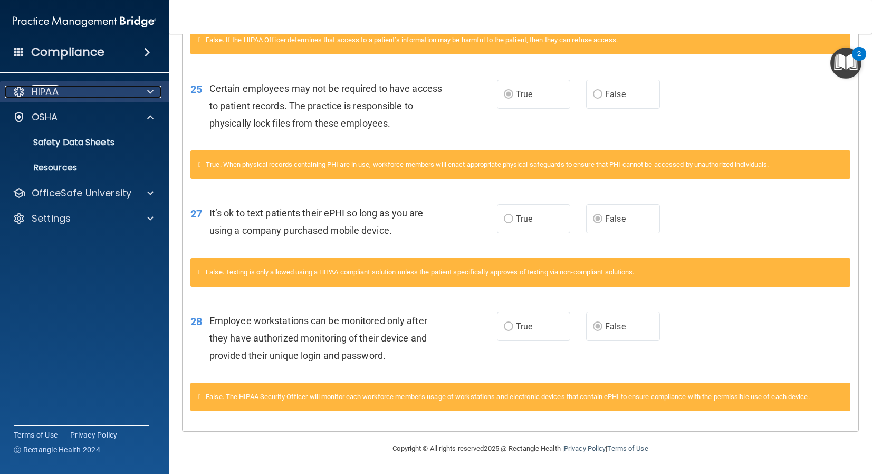
click at [148, 96] on span at bounding box center [150, 91] width 6 height 13
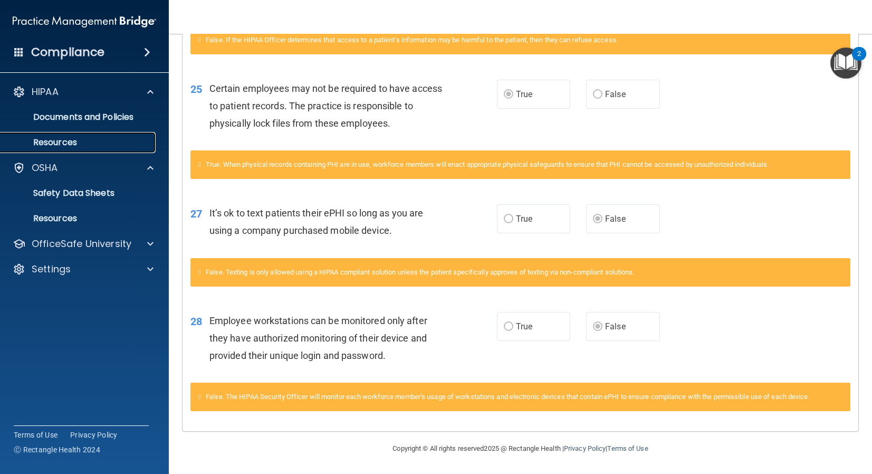
click at [56, 139] on p "Resources" at bounding box center [79, 142] width 144 height 11
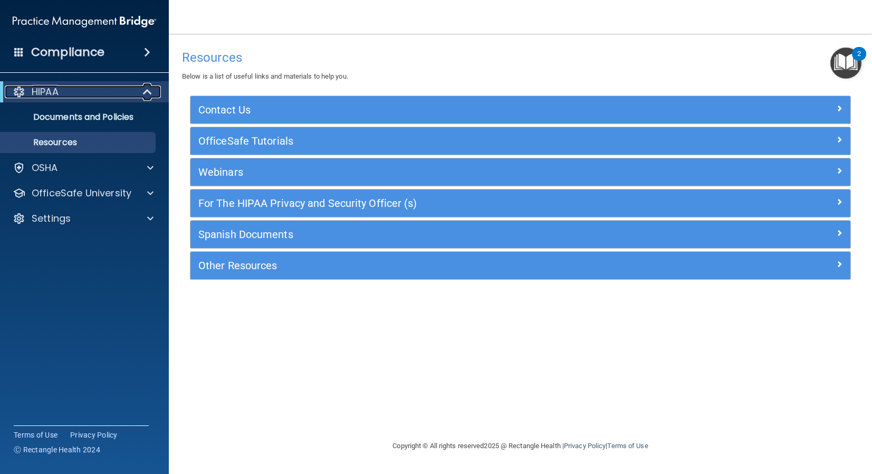
click at [86, 89] on div "HIPAA" at bounding box center [70, 91] width 130 height 13
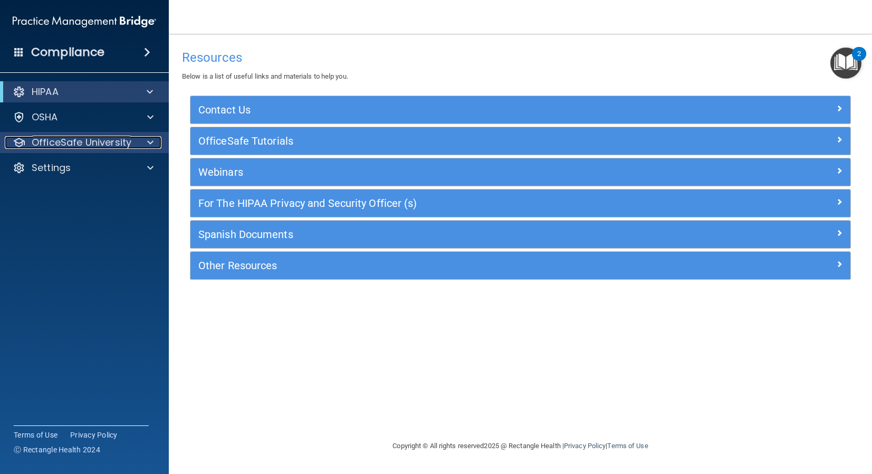
click at [99, 138] on p "OfficeSafe University" at bounding box center [82, 142] width 100 height 13
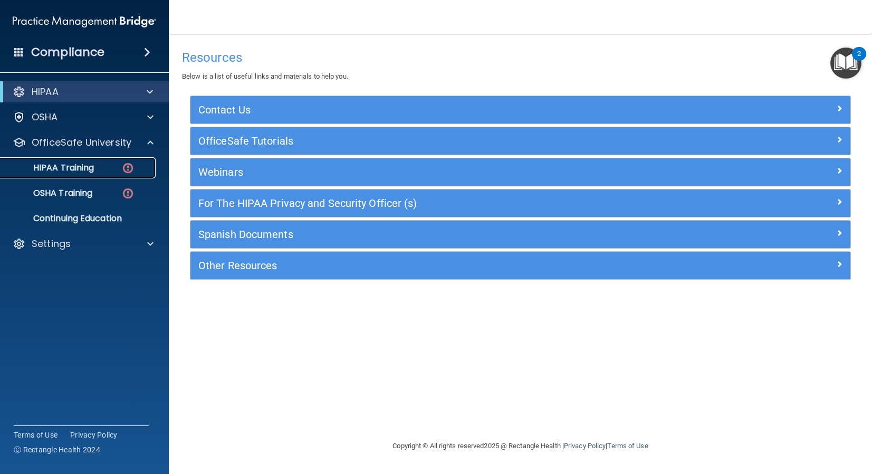
click at [60, 169] on p "HIPAA Training" at bounding box center [50, 168] width 87 height 11
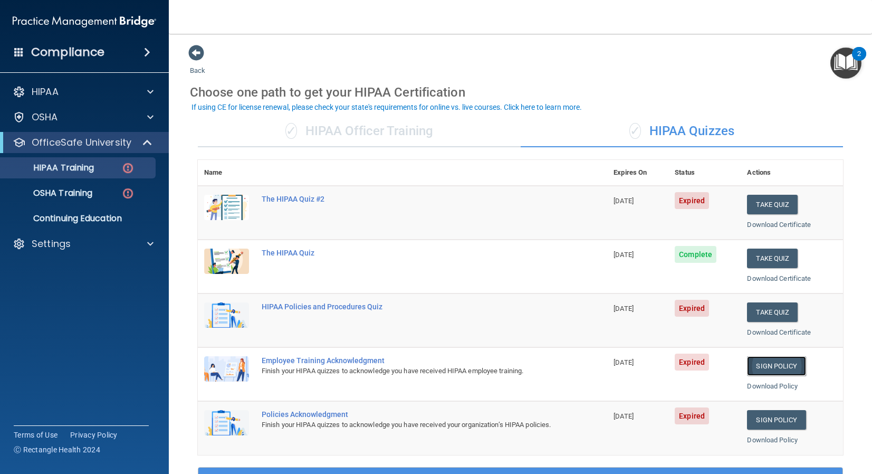
click at [767, 366] on link "Sign Policy" at bounding box center [776, 366] width 59 height 20
click at [87, 196] on p "OSHA Training" at bounding box center [49, 193] width 85 height 11
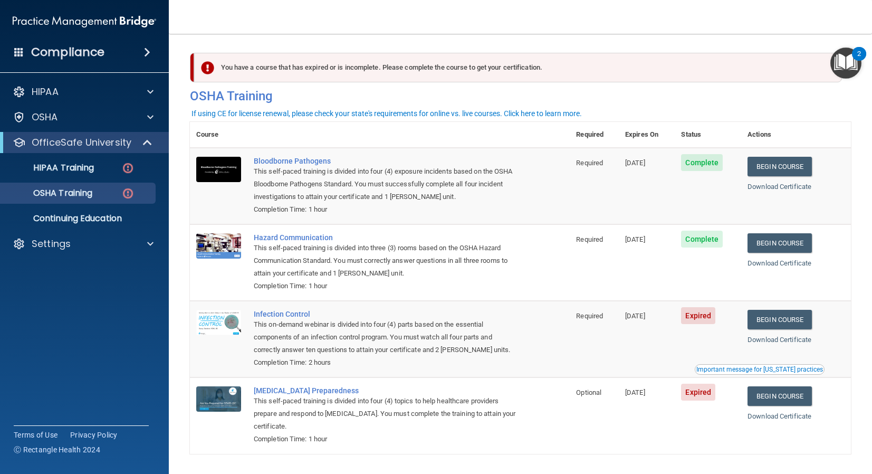
click at [782, 273] on td "Begin Course Download Certificate" at bounding box center [796, 262] width 110 height 77
click at [774, 324] on link "Begin Course" at bounding box center [780, 320] width 64 height 20
drag, startPoint x: 662, startPoint y: 317, endPoint x: 620, endPoint y: 318, distance: 42.2
click at [620, 318] on tr "Infection Control This on-demand webinar is divided into four (4) parts based o…" at bounding box center [520, 339] width 661 height 77
click at [626, 314] on td "07/18/2025" at bounding box center [647, 339] width 56 height 77
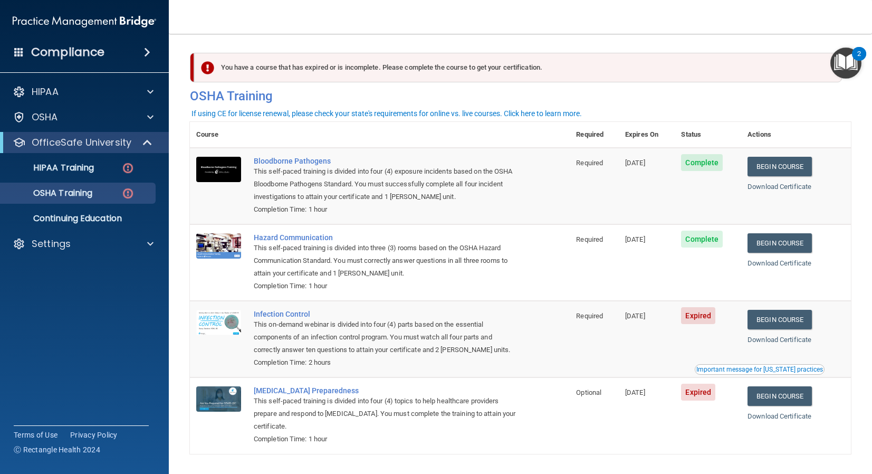
click at [675, 318] on td "07/18/2025" at bounding box center [647, 339] width 56 height 77
click at [37, 118] on p "OSHA" at bounding box center [45, 117] width 26 height 13
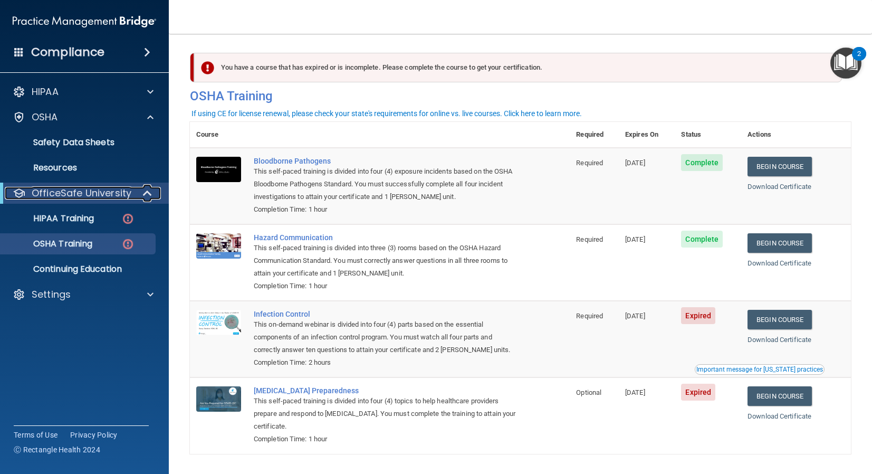
click at [90, 193] on p "OfficeSafe University" at bounding box center [82, 193] width 100 height 13
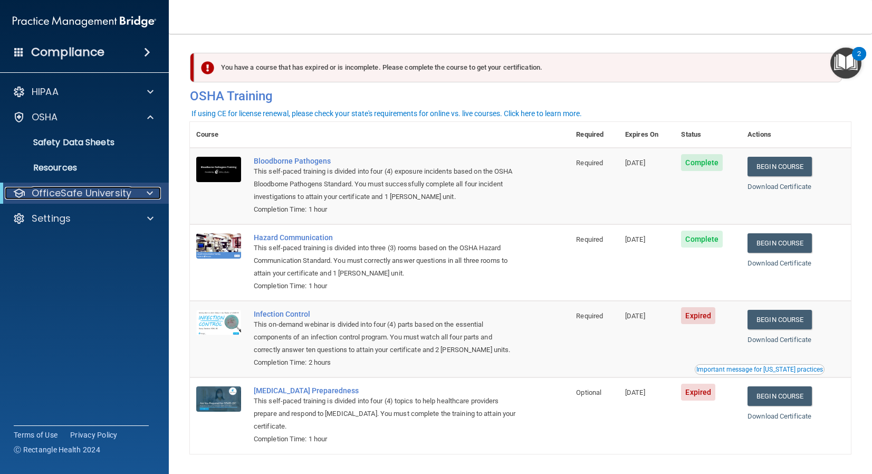
click at [87, 198] on p "OfficeSafe University" at bounding box center [82, 193] width 100 height 13
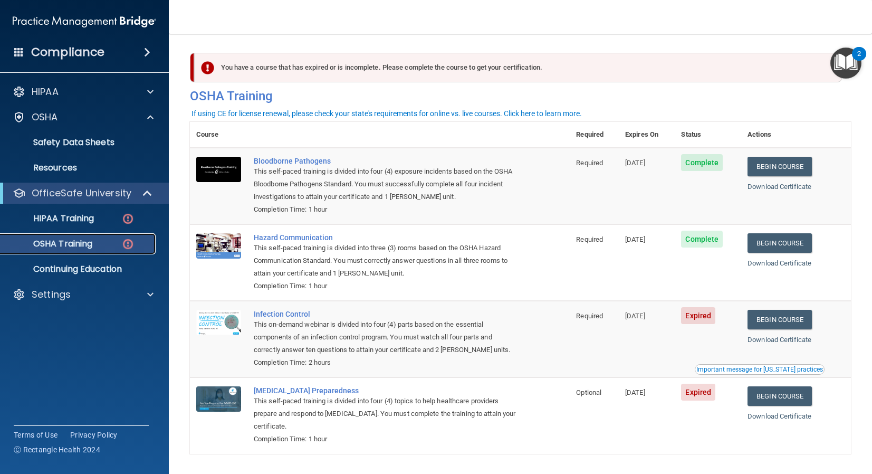
click at [82, 251] on link "OSHA Training" at bounding box center [72, 243] width 166 height 21
click at [84, 250] on link "OSHA Training" at bounding box center [72, 243] width 166 height 21
click at [768, 325] on link "Begin Course" at bounding box center [780, 320] width 64 height 20
click at [650, 321] on td "07/18/2025" at bounding box center [647, 339] width 56 height 77
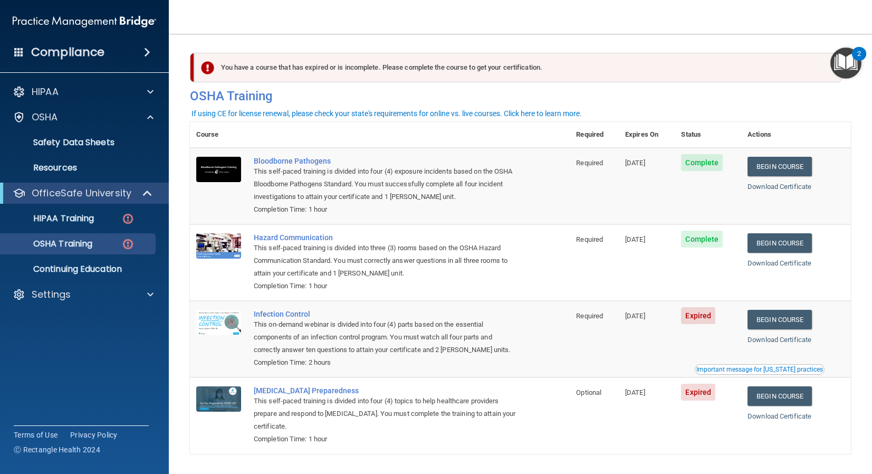
click at [645, 317] on span "07/18/2025" at bounding box center [635, 316] width 20 height 8
click at [769, 318] on link "Begin Course" at bounding box center [780, 320] width 64 height 20
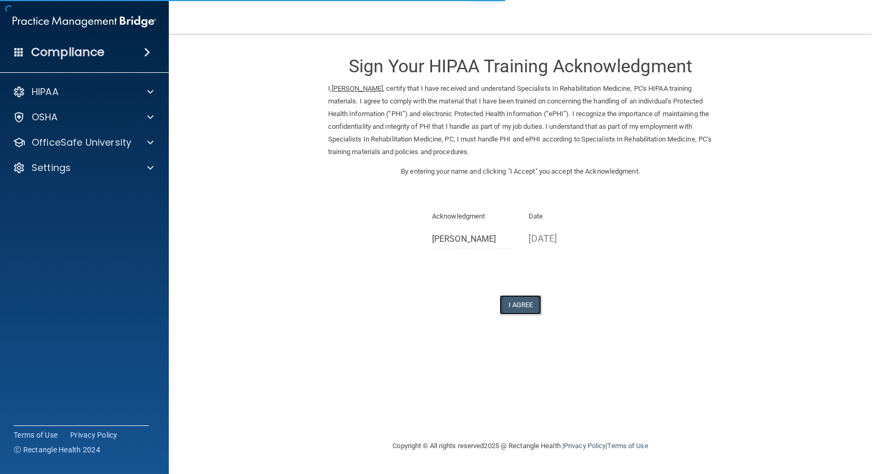
click at [510, 302] on button "I Agree" at bounding box center [521, 305] width 42 height 20
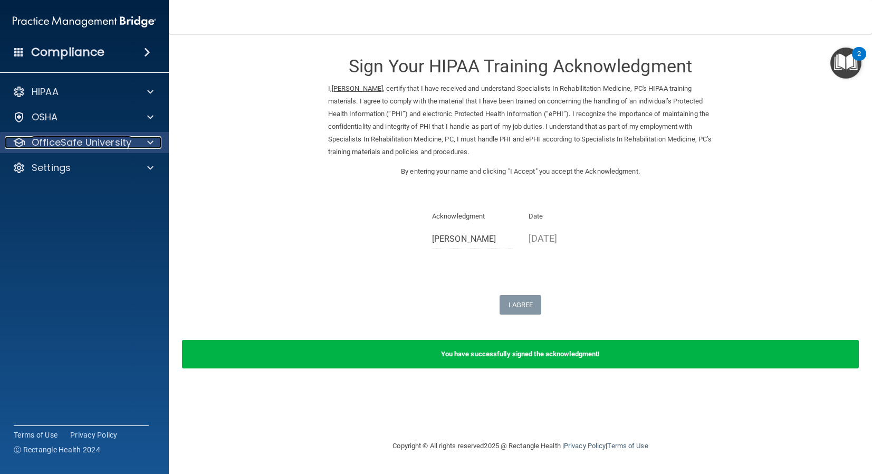
click at [150, 146] on span at bounding box center [150, 142] width 6 height 13
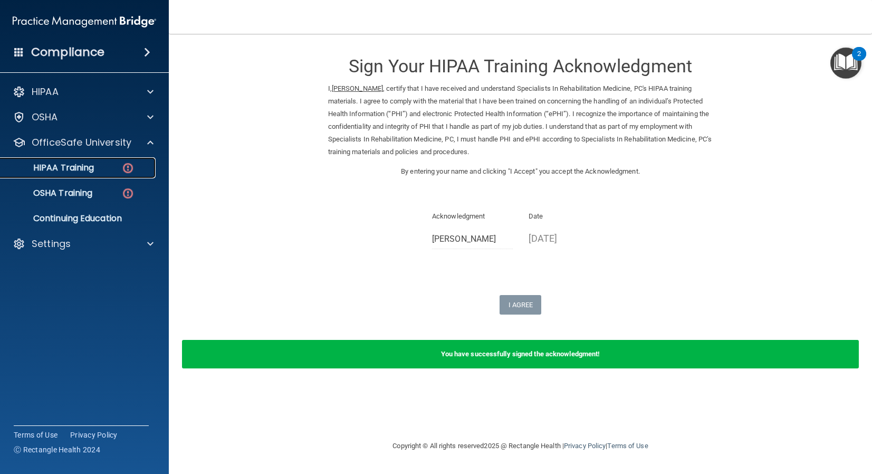
drag, startPoint x: 81, startPoint y: 171, endPoint x: 92, endPoint y: 172, distance: 11.1
click at [81, 171] on p "HIPAA Training" at bounding box center [50, 168] width 87 height 11
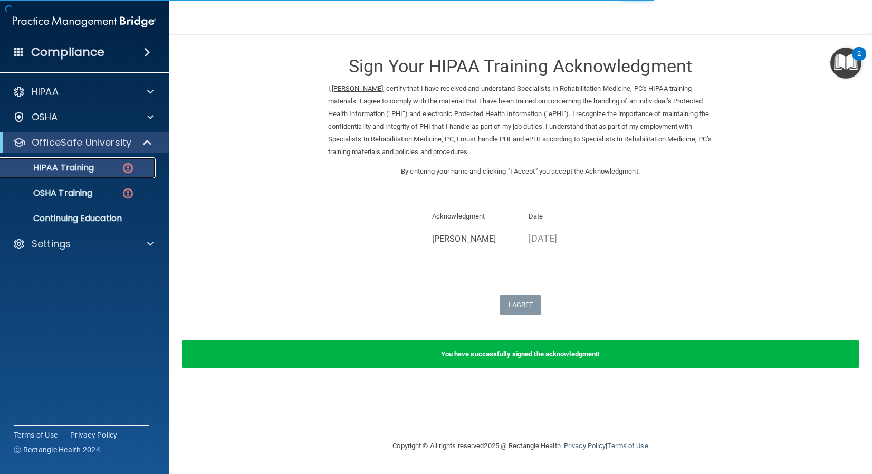
click at [35, 167] on p "HIPAA Training" at bounding box center [50, 168] width 87 height 11
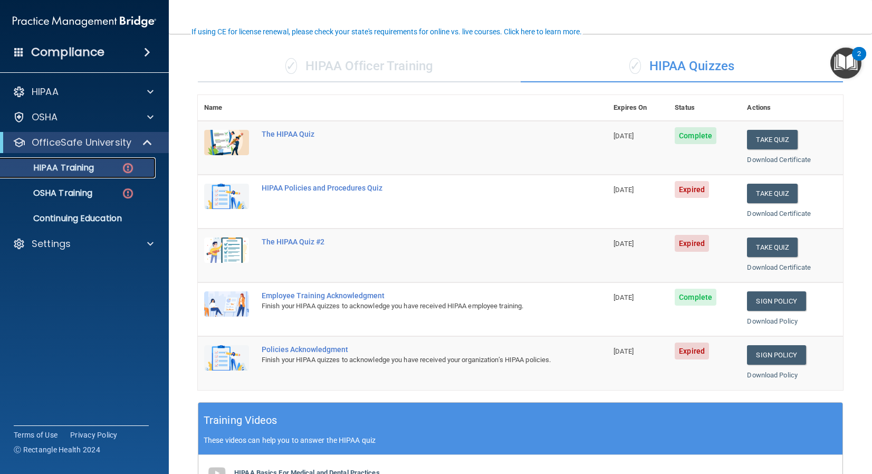
scroll to position [84, 0]
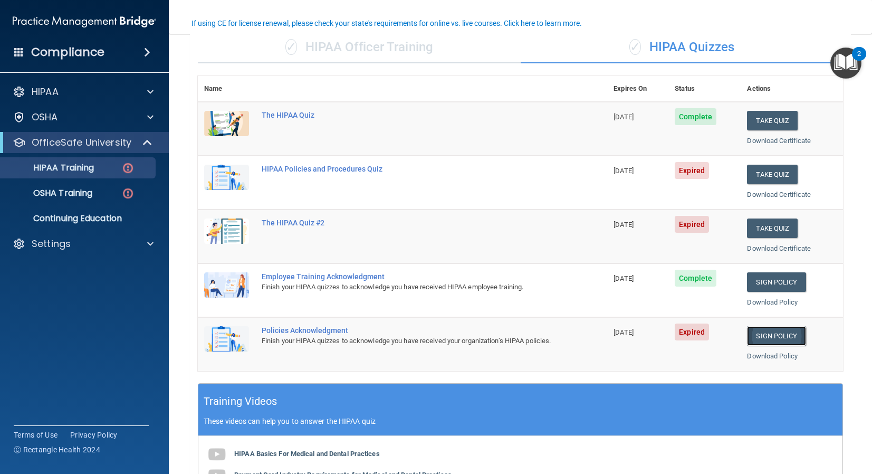
click at [747, 338] on link "Sign Policy" at bounding box center [776, 336] width 59 height 20
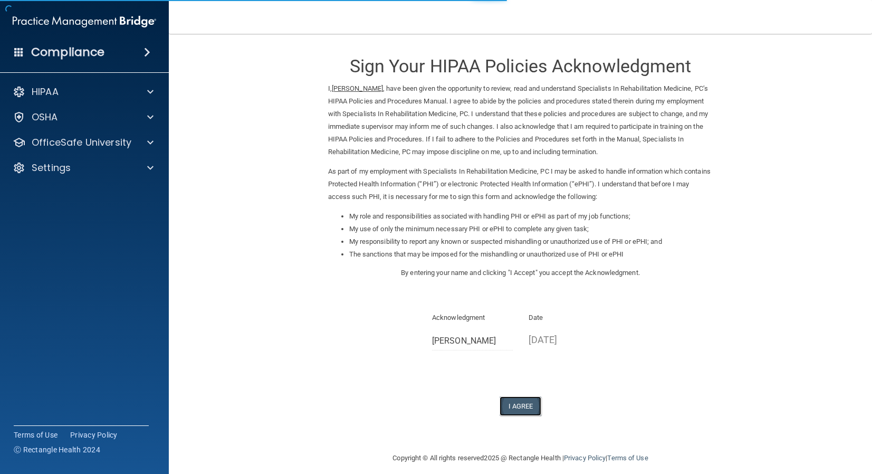
click at [520, 398] on button "I Agree" at bounding box center [521, 406] width 42 height 20
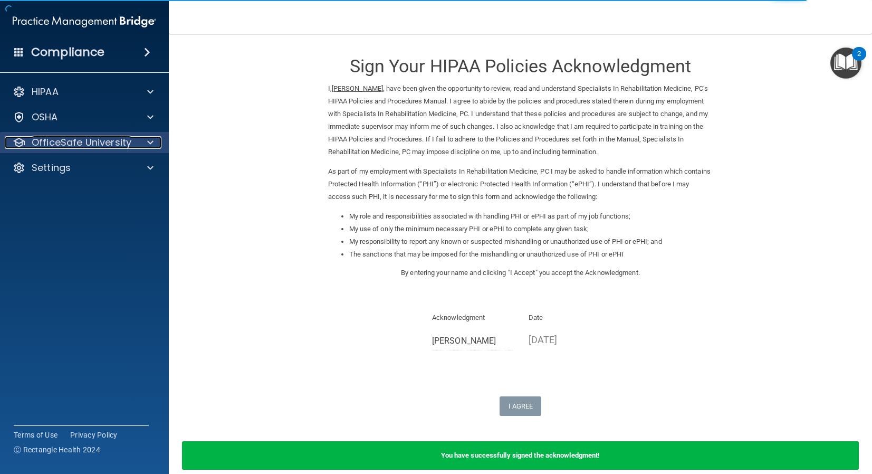
click at [130, 146] on div "OfficeSafe University" at bounding box center [70, 142] width 131 height 13
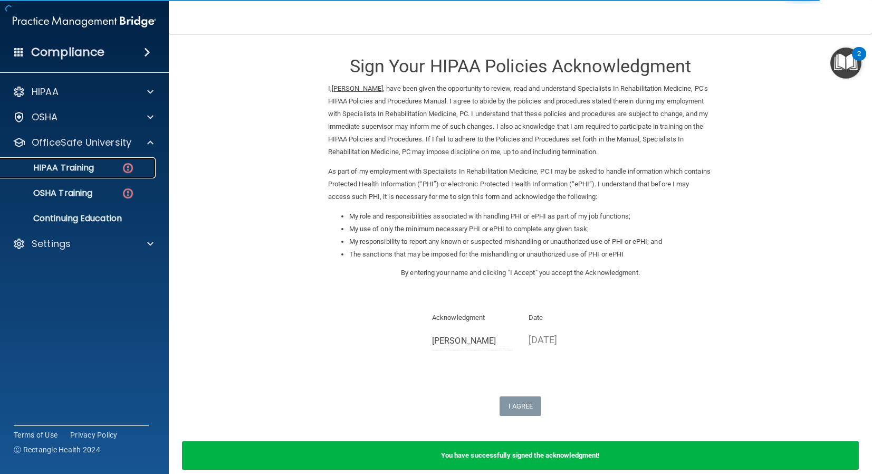
click at [112, 166] on div "HIPAA Training" at bounding box center [79, 168] width 144 height 11
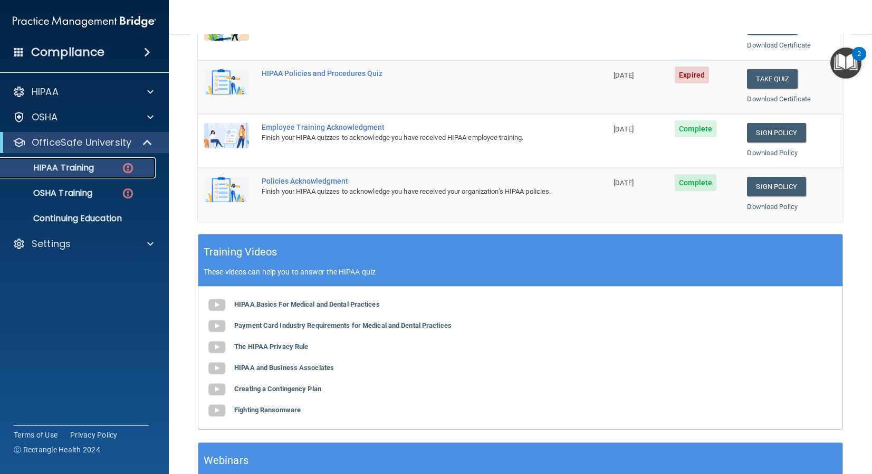
scroll to position [283, 0]
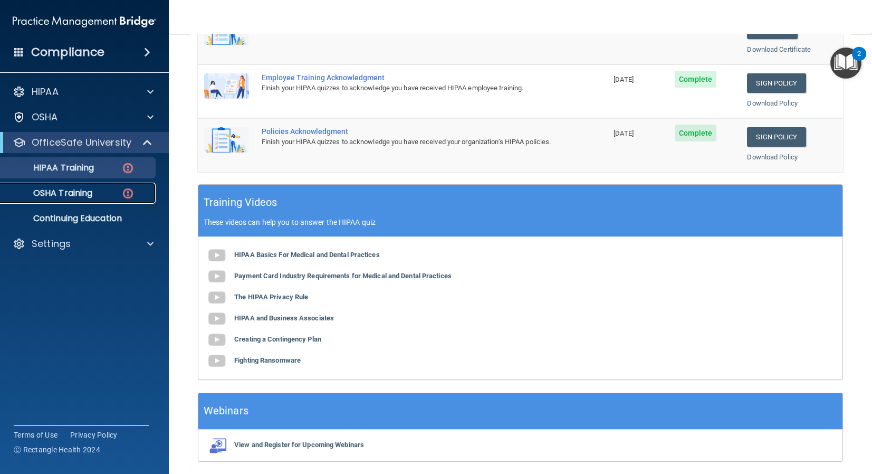
drag, startPoint x: 53, startPoint y: 190, endPoint x: 71, endPoint y: 193, distance: 18.2
click at [53, 190] on p "OSHA Training" at bounding box center [49, 193] width 85 height 11
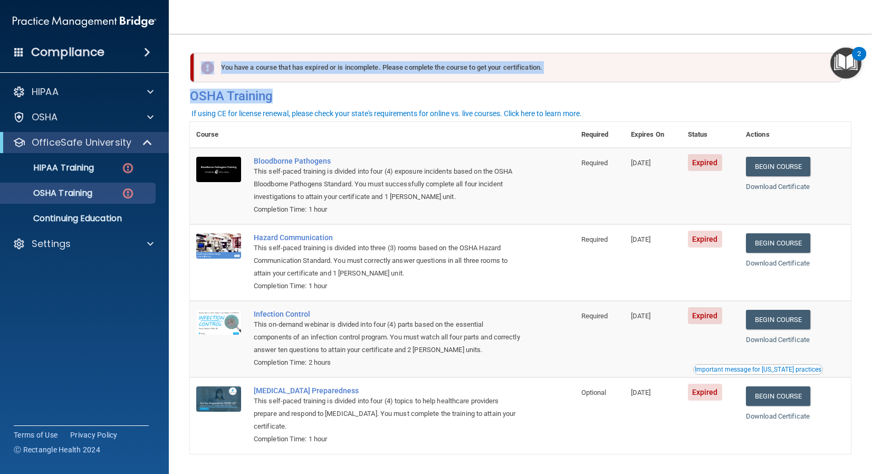
drag, startPoint x: 217, startPoint y: 65, endPoint x: 610, endPoint y: 105, distance: 395.2
click at [610, 105] on div "You have a course that has expired or is incomplete. Please complete the course…" at bounding box center [520, 81] width 677 height 56
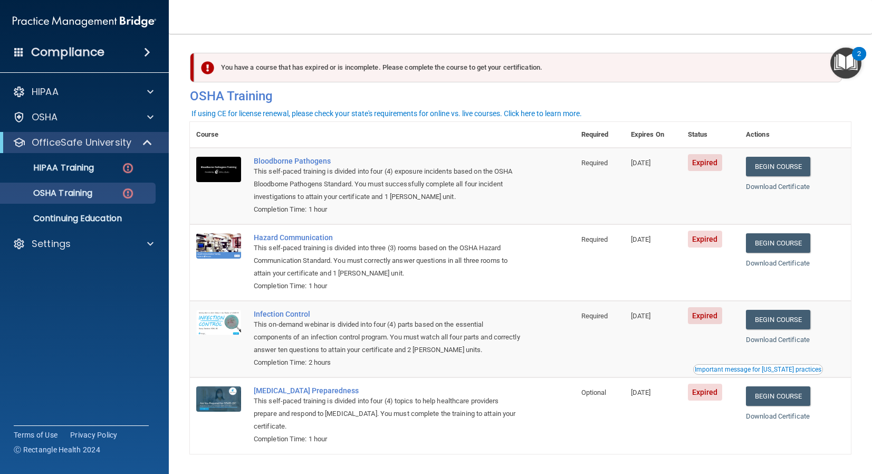
click at [630, 201] on td "[DATE]" at bounding box center [653, 186] width 57 height 77
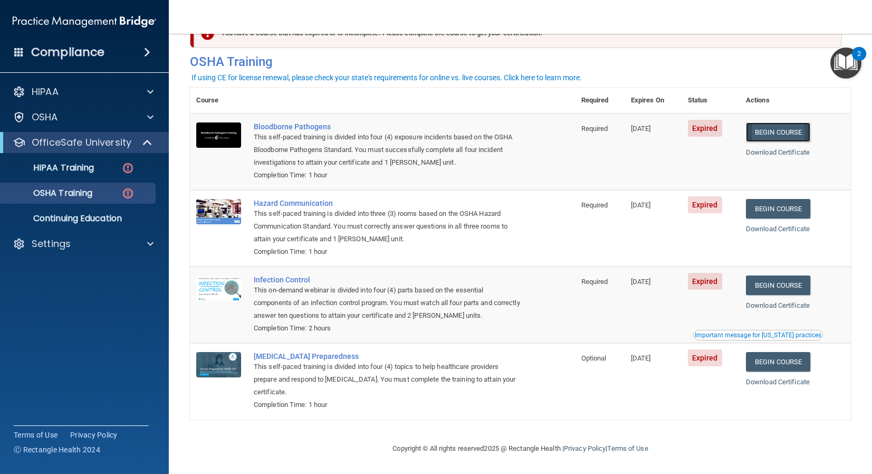
click at [792, 126] on link "Begin Course" at bounding box center [778, 132] width 64 height 20
click at [746, 122] on link "Begin Course" at bounding box center [778, 132] width 64 height 20
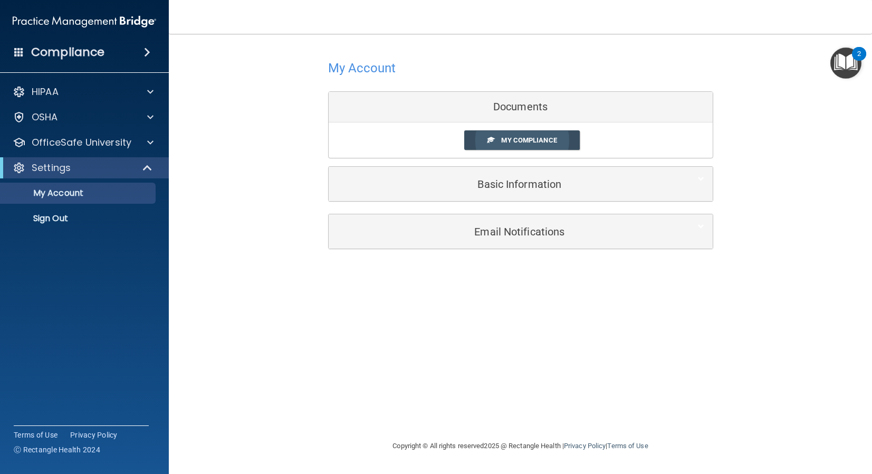
click at [522, 143] on span "My Compliance" at bounding box center [528, 140] width 55 height 8
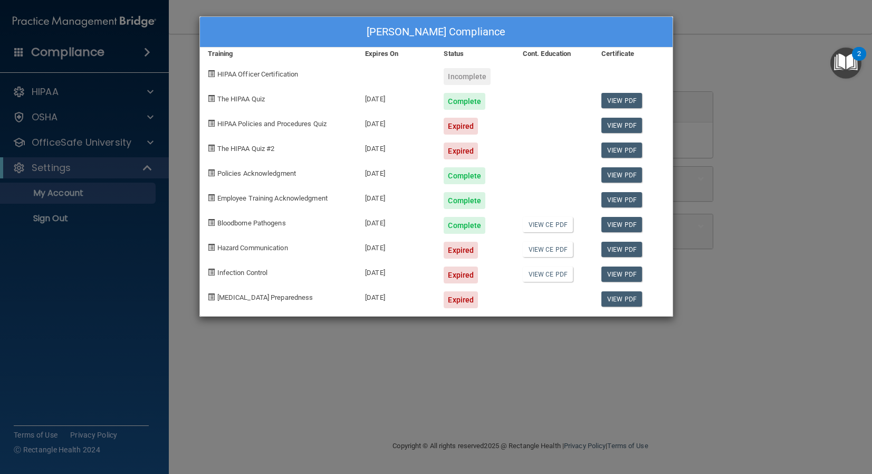
click at [192, 122] on div "Alyssa Johnson's Compliance Training Expires On Status Cont. Education Certific…" at bounding box center [436, 237] width 872 height 474
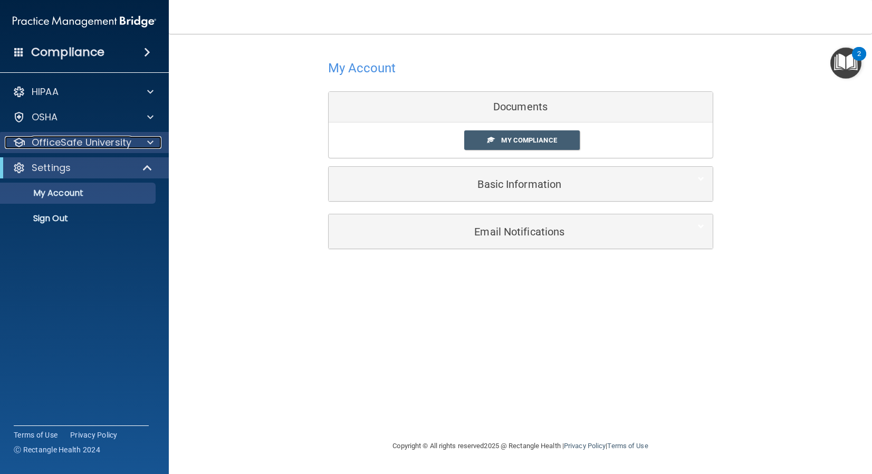
click at [127, 145] on p "OfficeSafe University" at bounding box center [82, 142] width 100 height 13
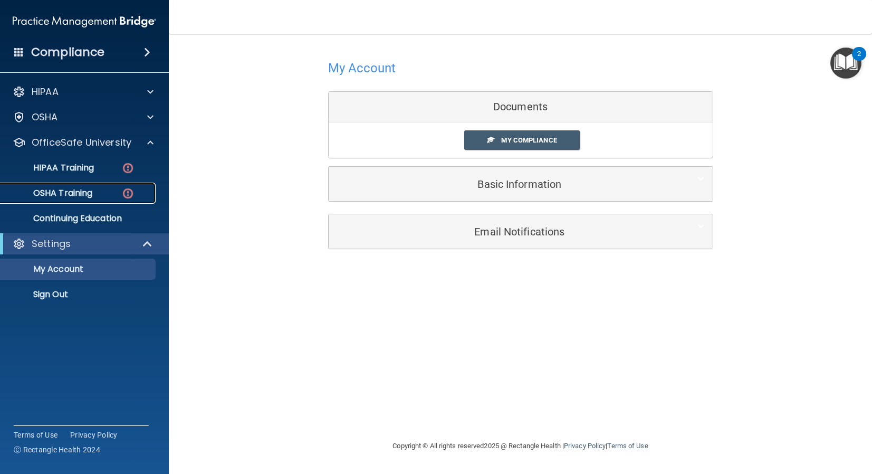
click at [119, 193] on div "OSHA Training" at bounding box center [79, 193] width 144 height 11
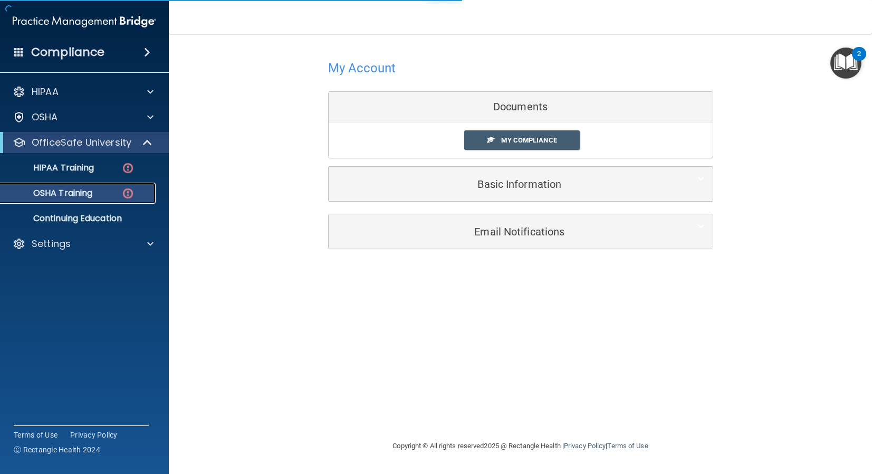
drag, startPoint x: 67, startPoint y: 194, endPoint x: 73, endPoint y: 205, distance: 13.2
click at [68, 194] on p "OSHA Training" at bounding box center [49, 193] width 85 height 11
click at [75, 215] on p "Continuing Education" at bounding box center [79, 218] width 144 height 11
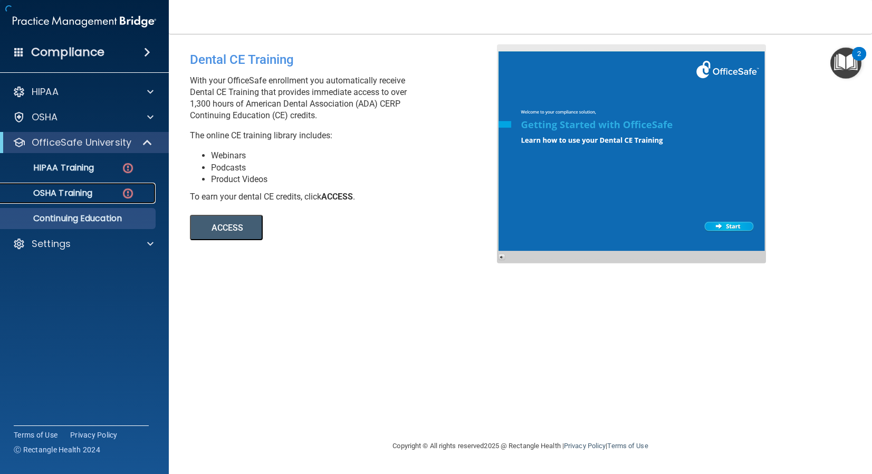
click at [79, 196] on p "OSHA Training" at bounding box center [49, 193] width 85 height 11
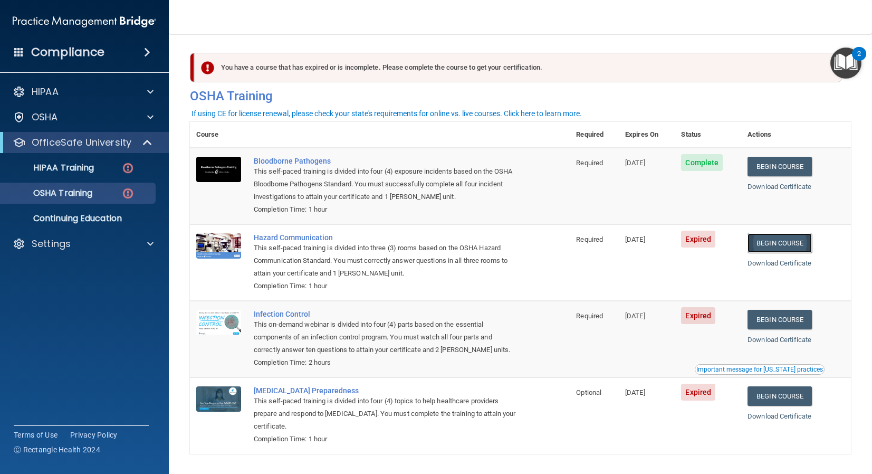
click at [793, 249] on link "Begin Course" at bounding box center [780, 243] width 64 height 20
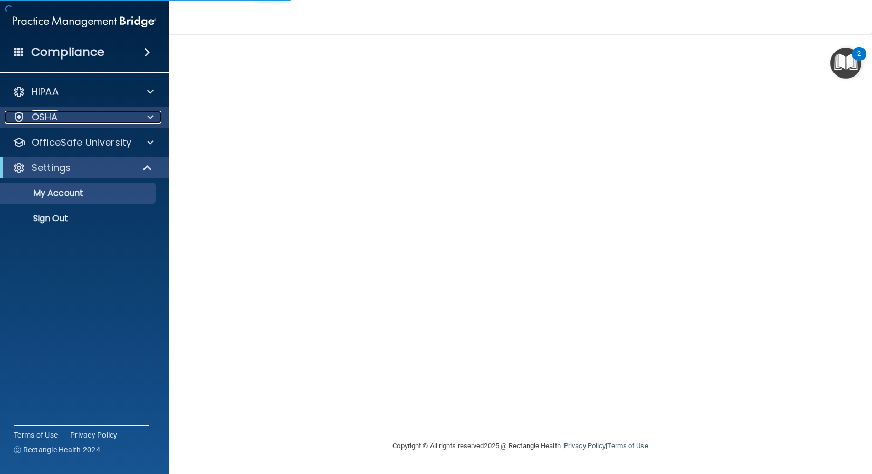
click at [107, 120] on div "OSHA" at bounding box center [70, 117] width 131 height 13
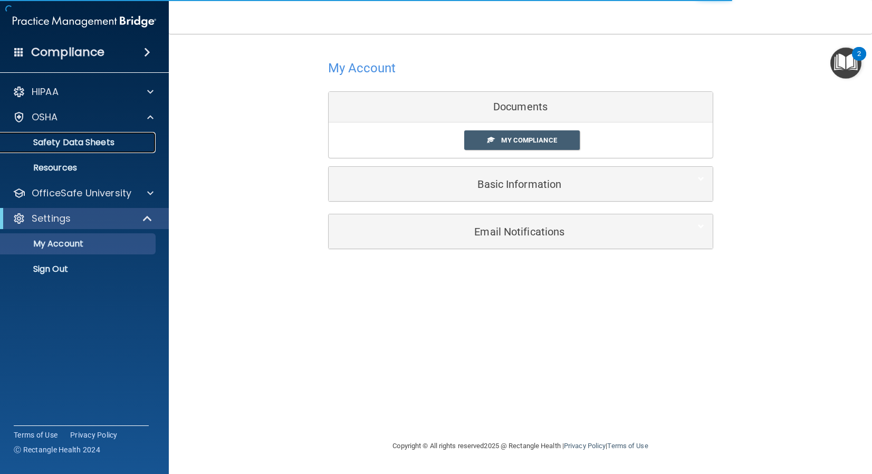
click at [102, 149] on link "Safety Data Sheets" at bounding box center [72, 142] width 166 height 21
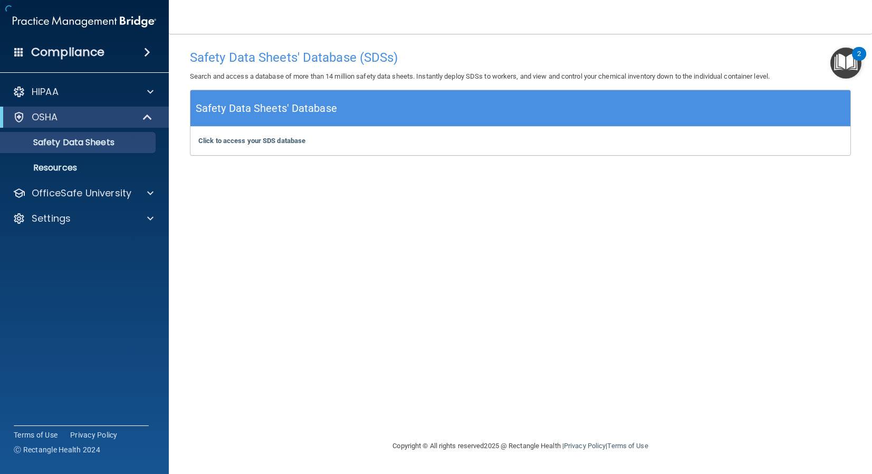
click at [88, 129] on ul "Documents Safety Data Sheets Self-Assessment Injury and Illness Report Resources" at bounding box center [84, 153] width 191 height 51
click at [86, 196] on p "OfficeSafe University" at bounding box center [82, 193] width 100 height 13
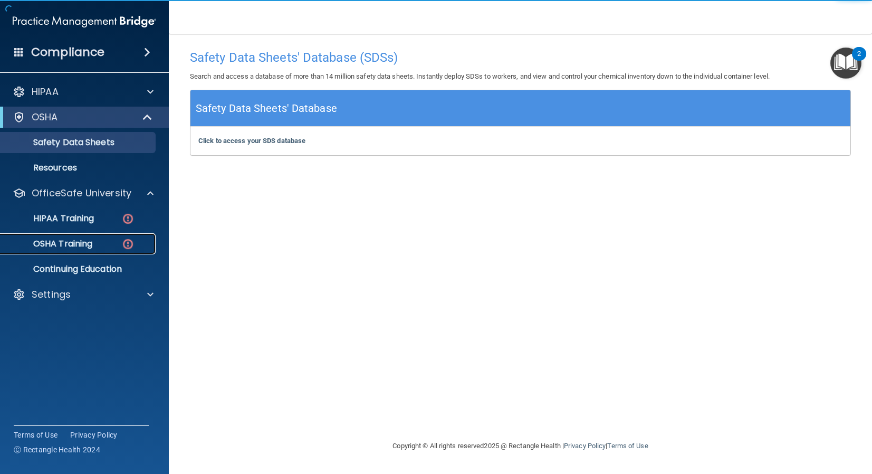
click at [74, 250] on link "OSHA Training" at bounding box center [72, 243] width 166 height 21
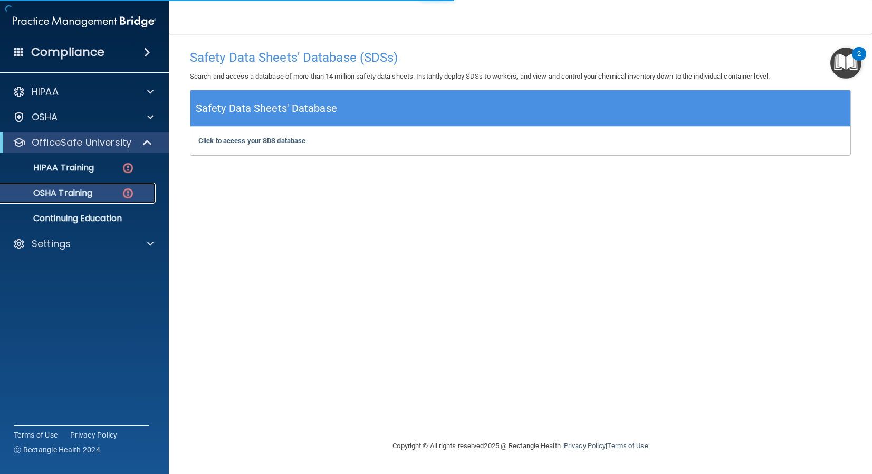
click at [80, 202] on link "OSHA Training" at bounding box center [72, 193] width 166 height 21
click at [80, 203] on link "OSHA Training" at bounding box center [72, 193] width 166 height 21
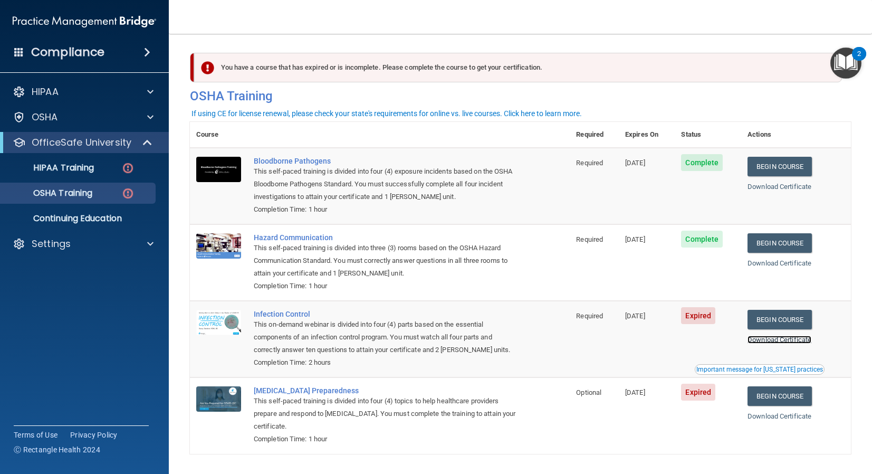
click at [773, 338] on link "Download Certificate" at bounding box center [780, 340] width 64 height 8
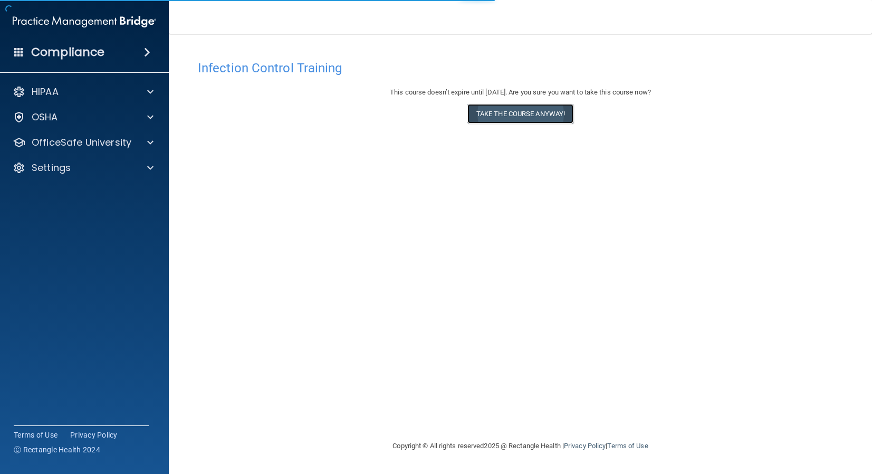
click at [555, 121] on button "Take the course anyway!" at bounding box center [521, 114] width 106 height 20
click at [149, 123] on div "OSHA" at bounding box center [84, 117] width 169 height 21
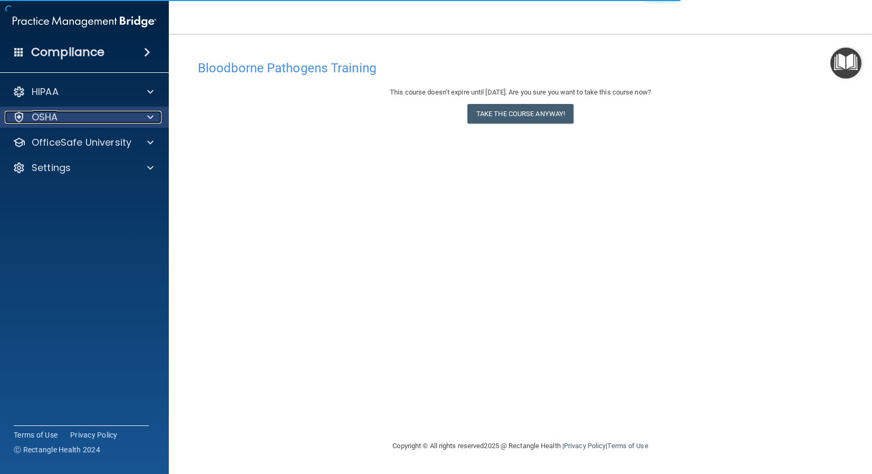
click at [149, 123] on span at bounding box center [150, 117] width 6 height 13
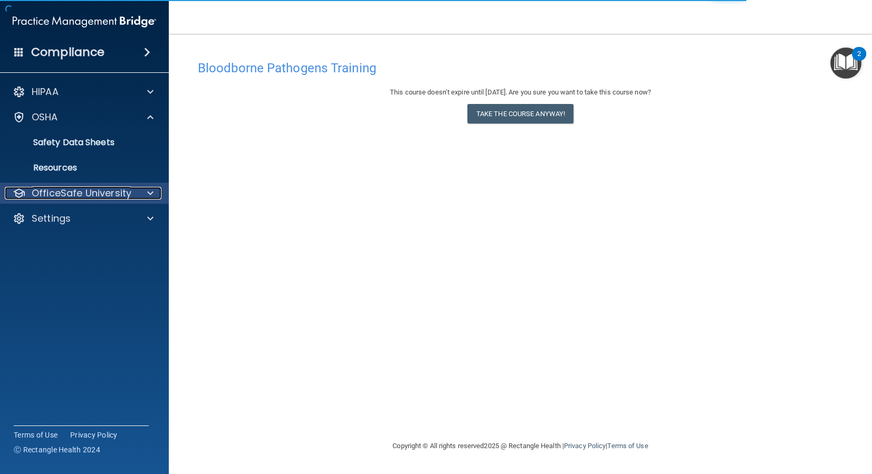
click at [136, 193] on div at bounding box center [149, 193] width 26 height 13
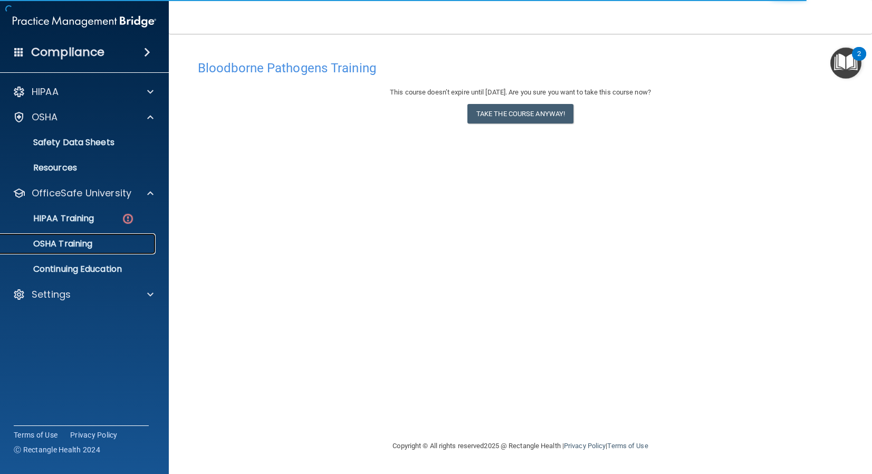
click at [82, 242] on p "OSHA Training" at bounding box center [49, 244] width 85 height 11
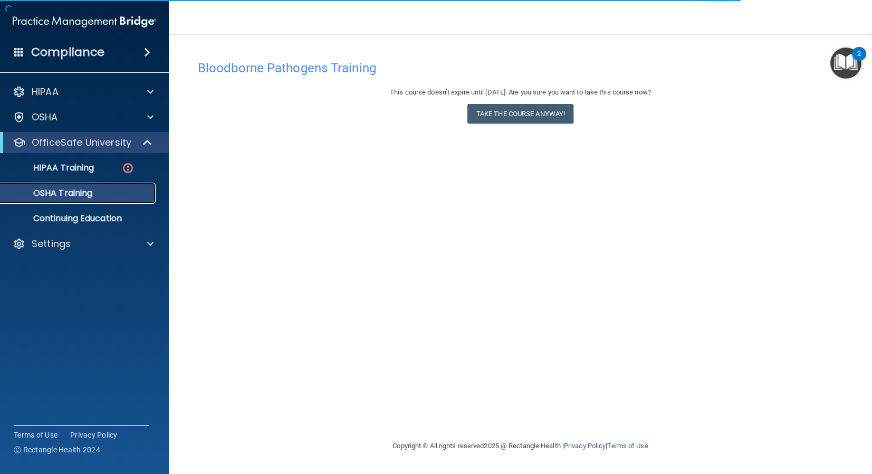
click at [99, 199] on link "OSHA Training" at bounding box center [72, 193] width 166 height 21
click at [65, 199] on link "OSHA Training" at bounding box center [72, 193] width 166 height 21
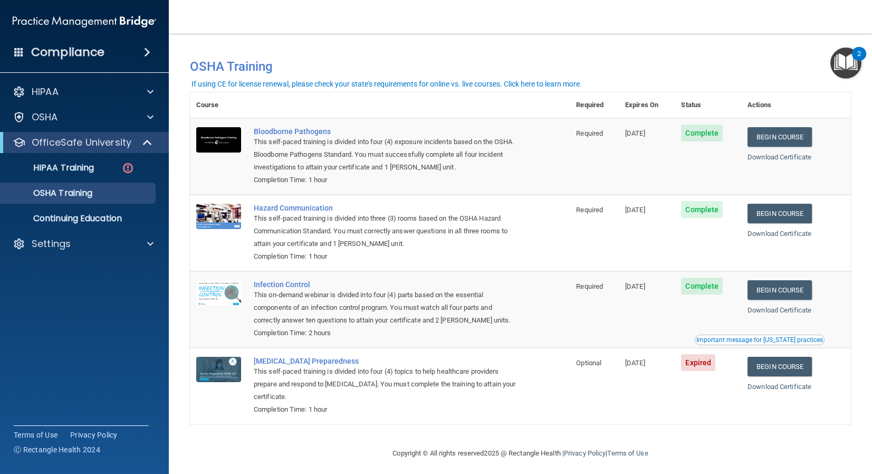
click at [821, 370] on div "Begin Course" at bounding box center [796, 367] width 97 height 20
click at [811, 367] on link "Begin Course" at bounding box center [780, 367] width 64 height 20
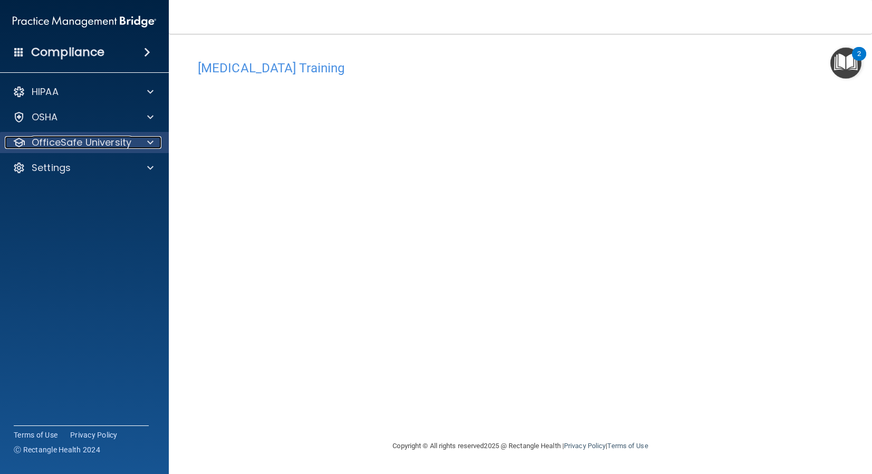
click at [24, 139] on div at bounding box center [19, 142] width 13 height 13
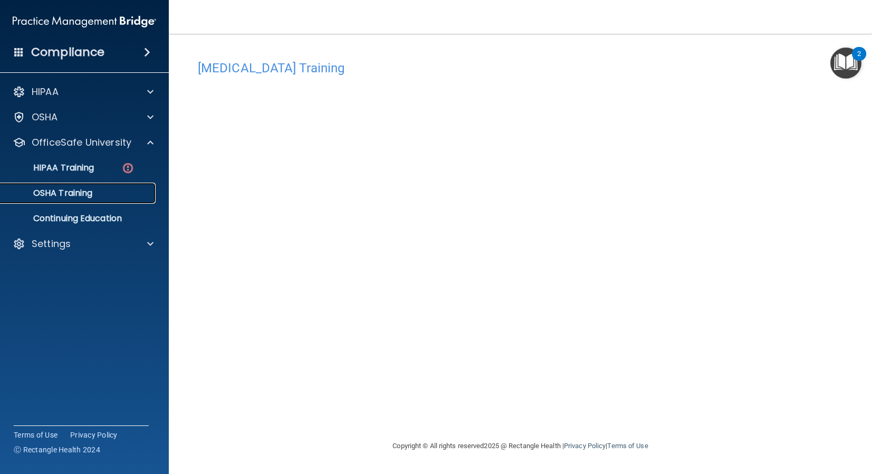
click at [66, 194] on p "OSHA Training" at bounding box center [49, 193] width 85 height 11
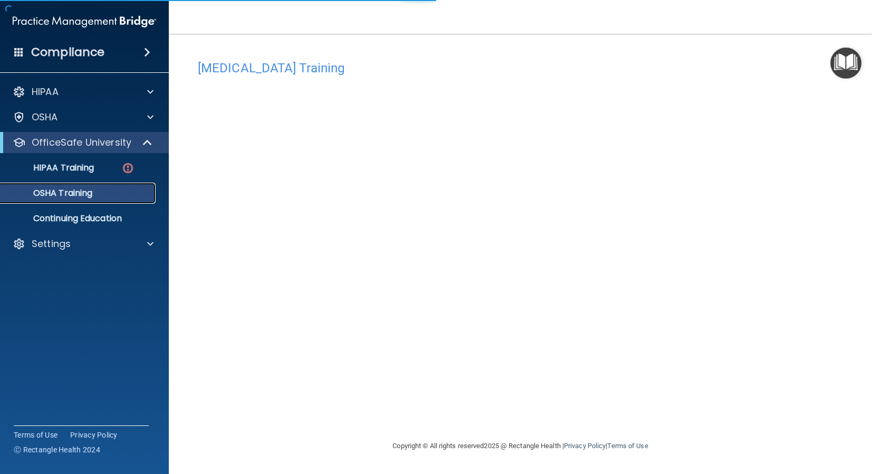
click at [79, 194] on p "OSHA Training" at bounding box center [49, 193] width 85 height 11
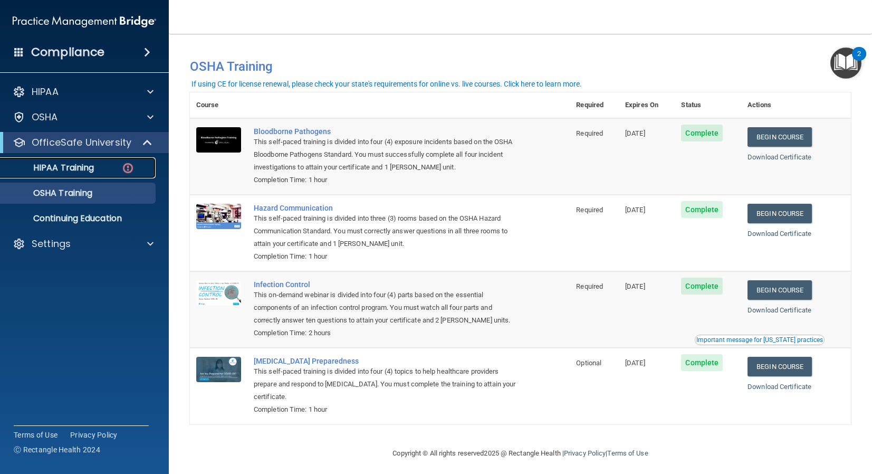
click at [86, 169] on p "HIPAA Training" at bounding box center [50, 168] width 87 height 11
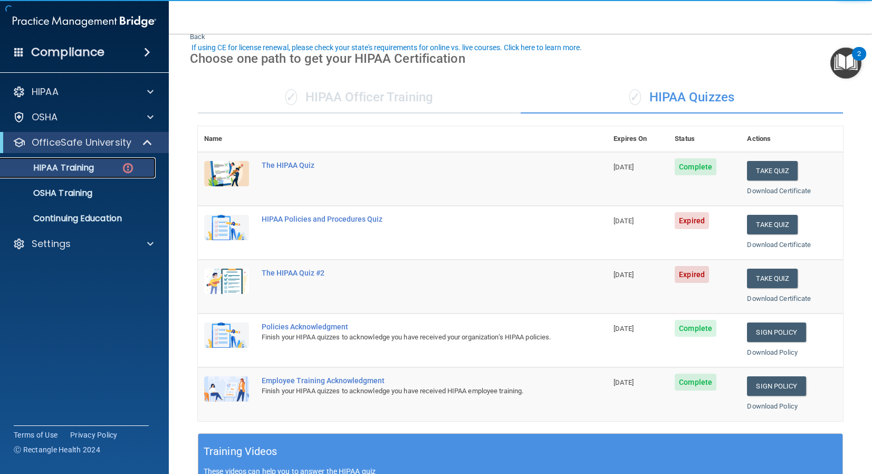
scroll to position [79, 0]
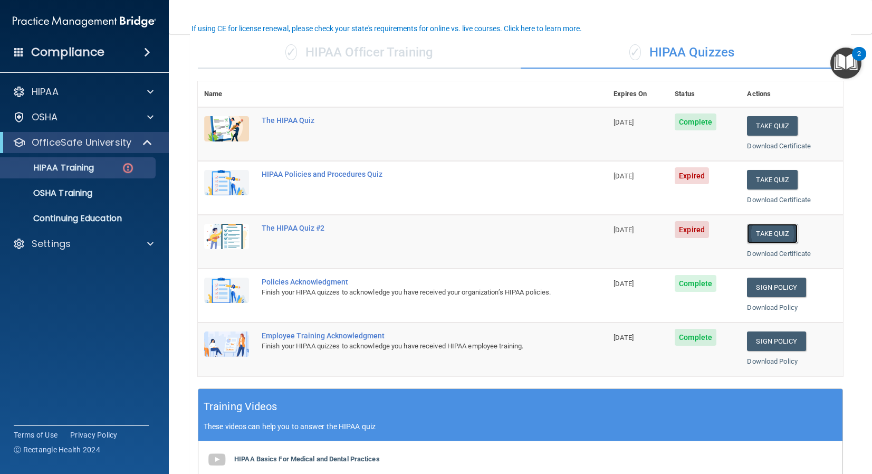
click at [761, 233] on button "Take Quiz" at bounding box center [772, 234] width 51 height 20
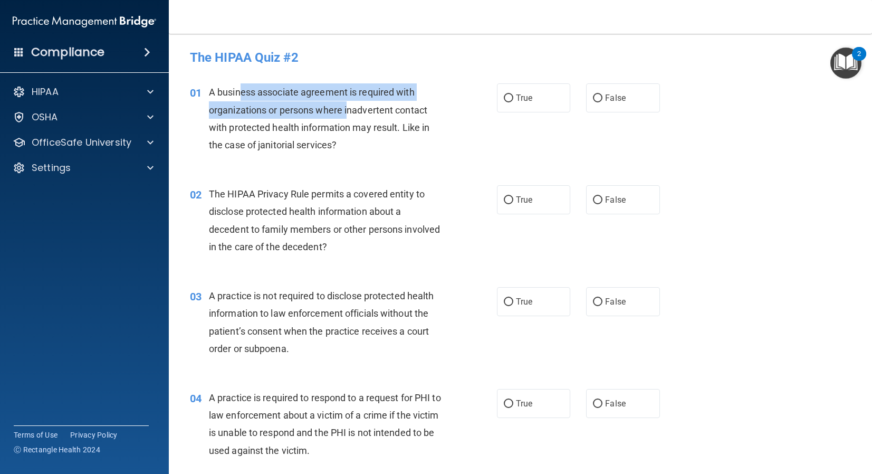
drag, startPoint x: 240, startPoint y: 91, endPoint x: 348, endPoint y: 110, distance: 109.7
click at [348, 110] on span "A business associate agreement is required with organizations or persons where …" at bounding box center [319, 119] width 221 height 64
click at [362, 99] on div "A business associate agreement is required with organizations or persons where …" at bounding box center [330, 118] width 242 height 70
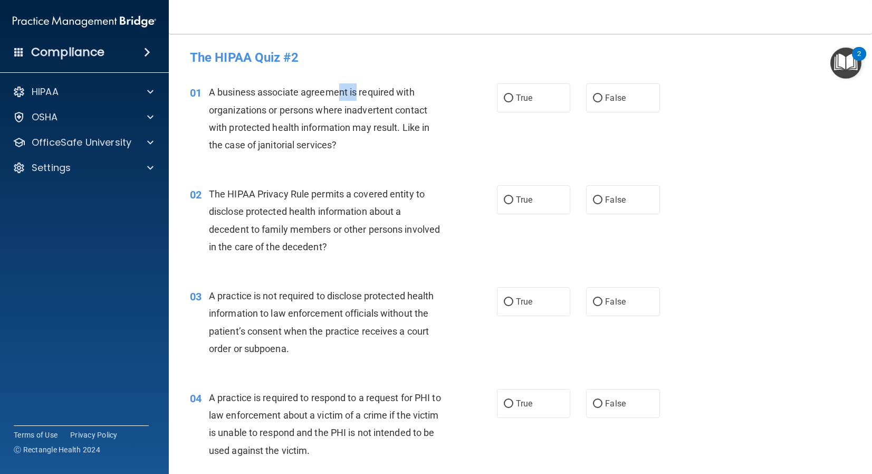
drag, startPoint x: 358, startPoint y: 95, endPoint x: 342, endPoint y: 94, distance: 15.8
click at [342, 94] on span "A business associate agreement is required with organizations or persons where …" at bounding box center [319, 119] width 221 height 64
click at [270, 104] on div "A business associate agreement is required with organizations or persons where …" at bounding box center [330, 118] width 242 height 70
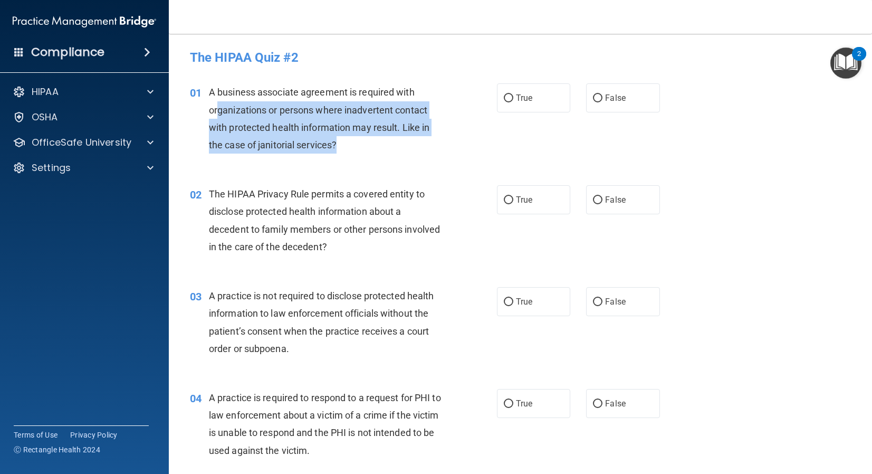
drag, startPoint x: 218, startPoint y: 114, endPoint x: 393, endPoint y: 126, distance: 175.1
click at [388, 138] on div "A business associate agreement is required with organizations or persons where …" at bounding box center [330, 118] width 242 height 70
drag, startPoint x: 392, startPoint y: 123, endPoint x: 309, endPoint y: 118, distance: 83.1
click at [392, 123] on span "A business associate agreement is required with organizations or persons where …" at bounding box center [319, 119] width 221 height 64
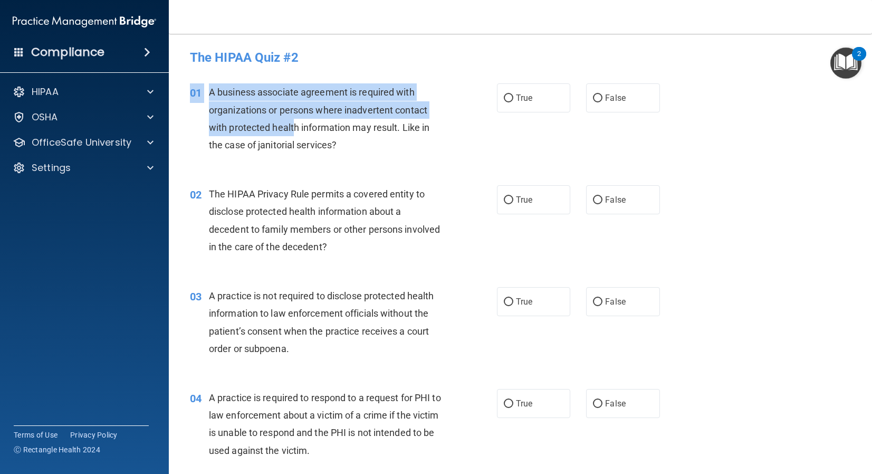
drag, startPoint x: 292, startPoint y: 124, endPoint x: 433, endPoint y: 161, distance: 145.3
click at [433, 161] on div "01 A business associate agreement is required with organizations or persons whe…" at bounding box center [520, 121] width 677 height 102
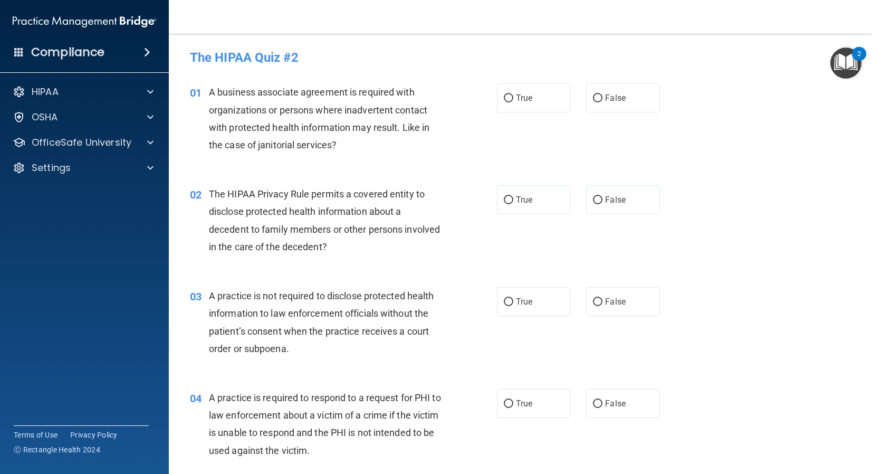
click at [433, 126] on div "A business associate agreement is required with organizations or persons where …" at bounding box center [330, 118] width 242 height 70
click at [504, 102] on input "True" at bounding box center [508, 98] width 9 height 8
radio input "true"
drag, startPoint x: 237, startPoint y: 201, endPoint x: 292, endPoint y: 200, distance: 55.4
click at [292, 200] on div "The HIPAA Privacy Rule permits a covered entity to disclose protected health in…" at bounding box center [330, 220] width 242 height 70
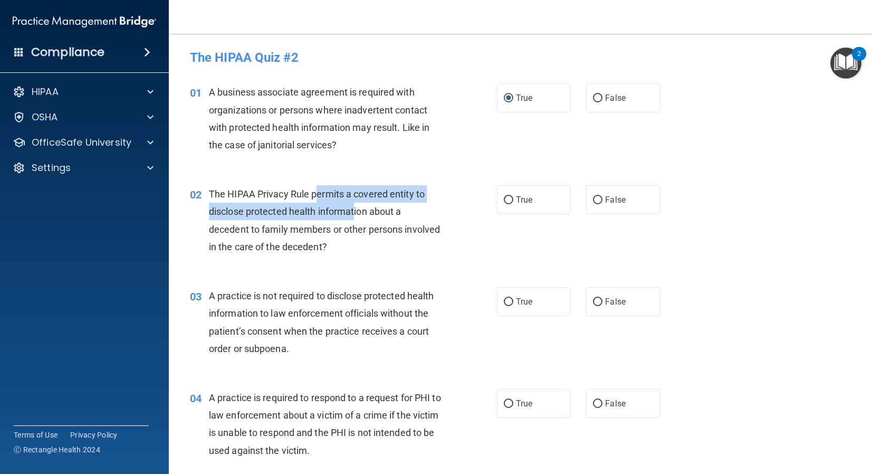
drag, startPoint x: 315, startPoint y: 203, endPoint x: 355, endPoint y: 209, distance: 40.7
click at [355, 209] on div "The HIPAA Privacy Rule permits a covered entity to disclose protected health in…" at bounding box center [330, 220] width 242 height 70
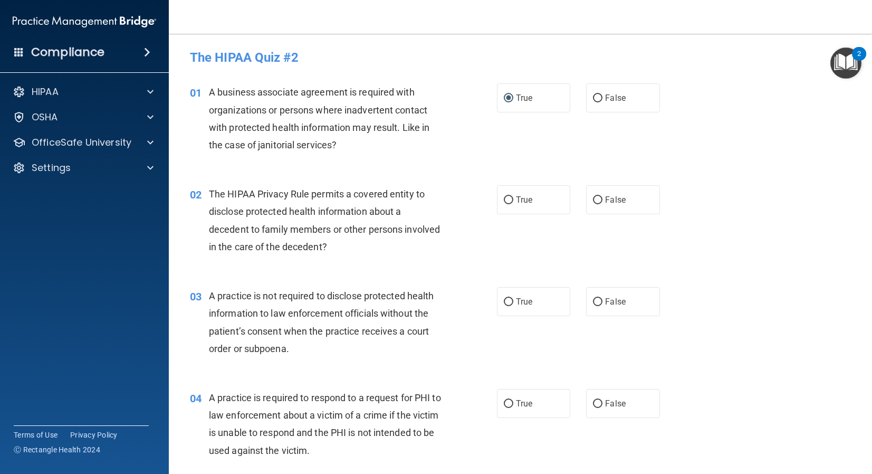
click at [352, 209] on span "The HIPAA Privacy Rule permits a covered entity to disclose protected health in…" at bounding box center [324, 220] width 231 height 64
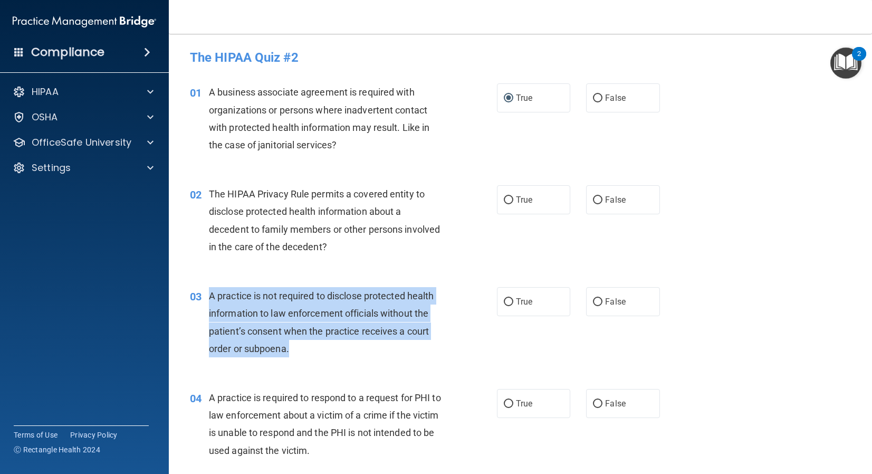
drag, startPoint x: 211, startPoint y: 300, endPoint x: 423, endPoint y: 336, distance: 215.1
click at [420, 353] on div "A practice is not required to disclose protected health information to law enfo…" at bounding box center [330, 322] width 242 height 70
click at [344, 329] on span "A practice is not required to disclose protected health information to law enfo…" at bounding box center [321, 322] width 225 height 64
drag, startPoint x: 325, startPoint y: 299, endPoint x: 396, endPoint y: 348, distance: 86.5
click at [396, 348] on div "A practice is not required to disclose protected health information to law enfo…" at bounding box center [330, 322] width 242 height 70
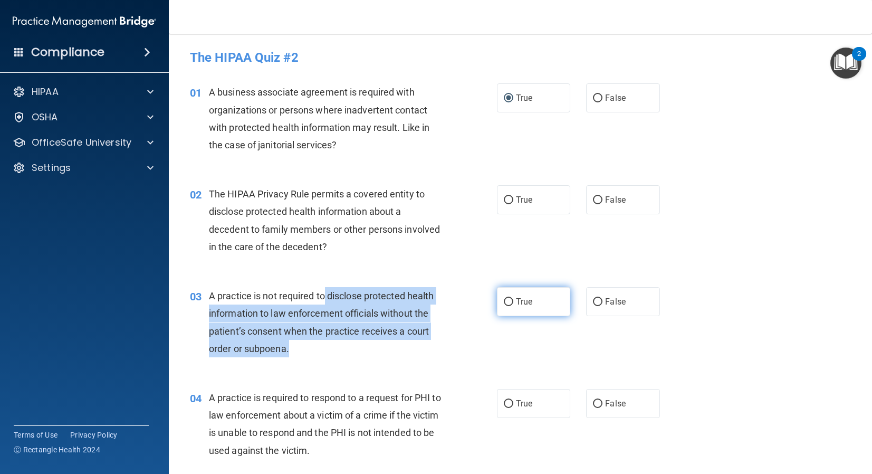
click at [504, 303] on input "True" at bounding box center [508, 302] width 9 height 8
radio input "true"
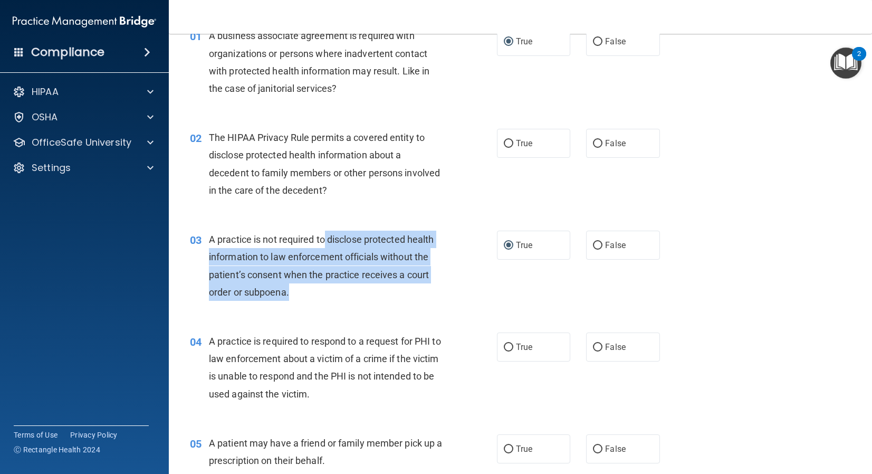
scroll to position [109, 0]
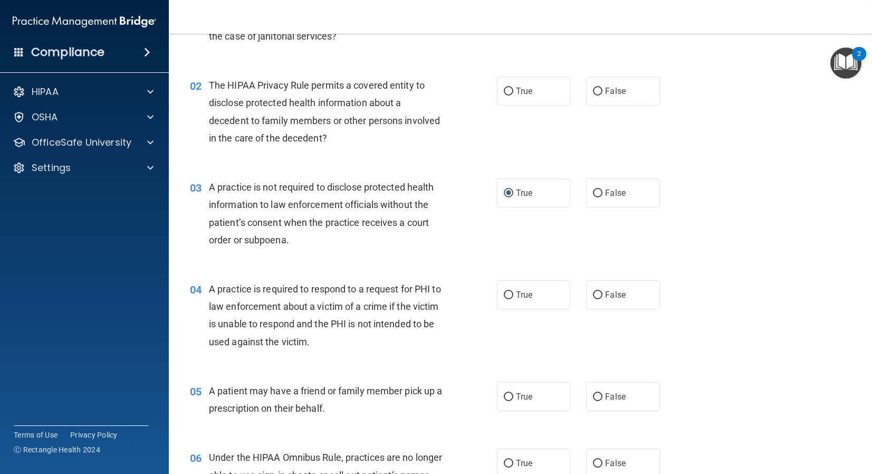
drag, startPoint x: 260, startPoint y: 303, endPoint x: 410, endPoint y: 315, distance: 150.8
click at [414, 310] on span "A practice is required to respond to a request for PHI to law enforcement about…" at bounding box center [325, 315] width 232 height 64
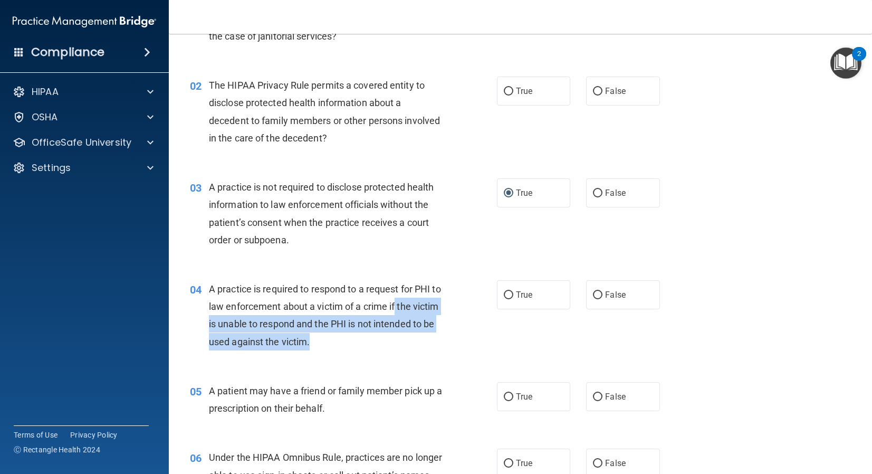
drag, startPoint x: 390, startPoint y: 314, endPoint x: 399, endPoint y: 340, distance: 27.4
click at [399, 340] on div "A practice is required to respond to a request for PHI to law enforcement about…" at bounding box center [330, 315] width 242 height 70
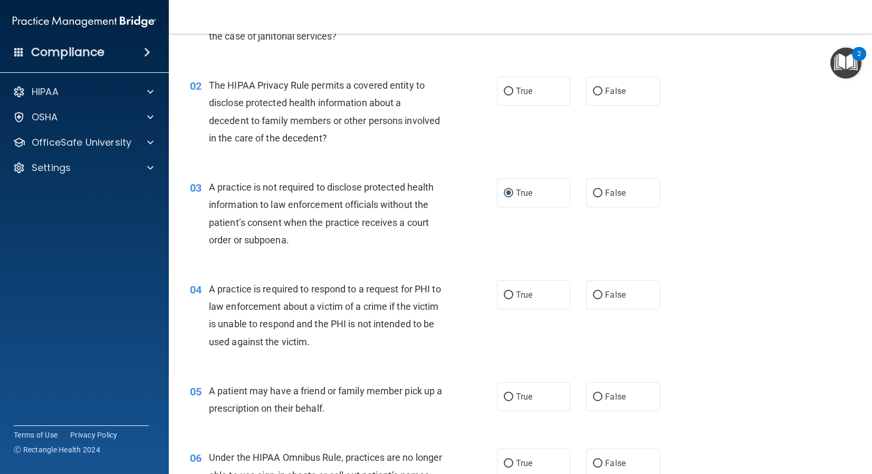
drag, startPoint x: 216, startPoint y: 391, endPoint x: 404, endPoint y: 390, distance: 187.9
click at [402, 388] on span "A patient may have a friend or family member pick up a prescription on their be…" at bounding box center [325, 399] width 233 height 28
drag, startPoint x: 416, startPoint y: 399, endPoint x: 273, endPoint y: 390, distance: 142.8
click at [273, 390] on div "A patient may have a friend or family member pick up a prescription on their be…" at bounding box center [330, 399] width 242 height 35
click at [276, 392] on span "A patient may have a friend or family member pick up a prescription on their be…" at bounding box center [325, 399] width 233 height 28
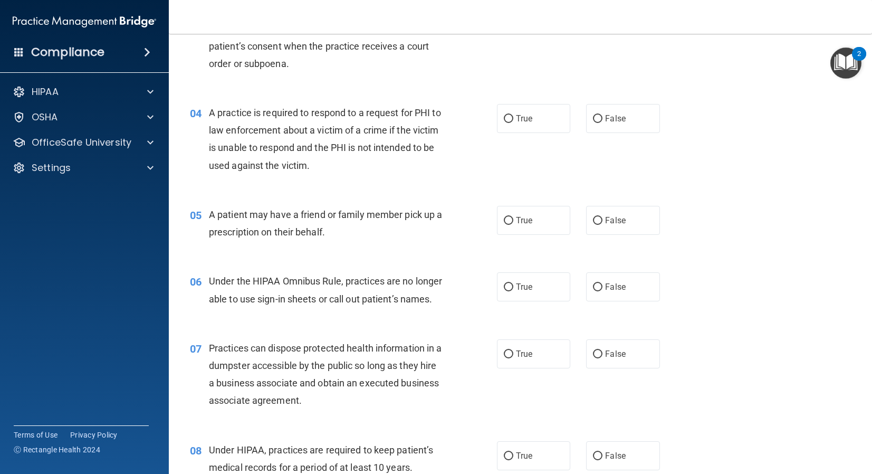
scroll to position [314, 0]
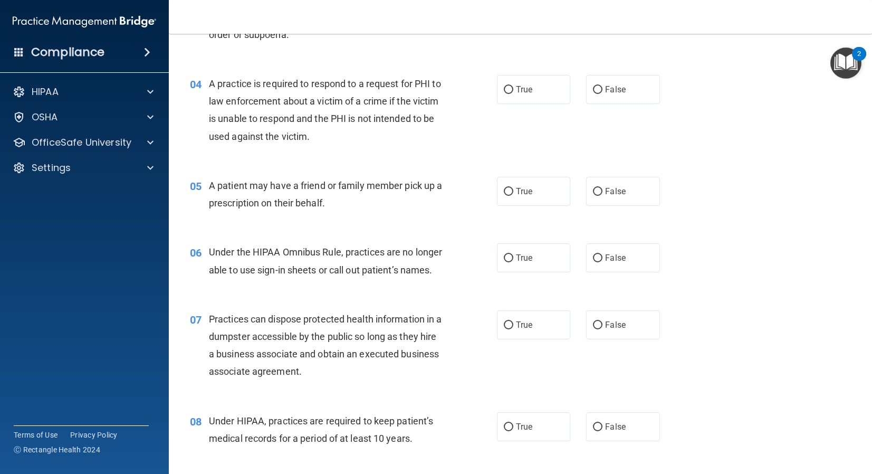
drag, startPoint x: 270, startPoint y: 362, endPoint x: 255, endPoint y: 299, distance: 65.0
click at [270, 361] on div "Practices can dispose protected health information in a dumpster accessible by …" at bounding box center [330, 345] width 242 height 70
